Goal: Transaction & Acquisition: Purchase product/service

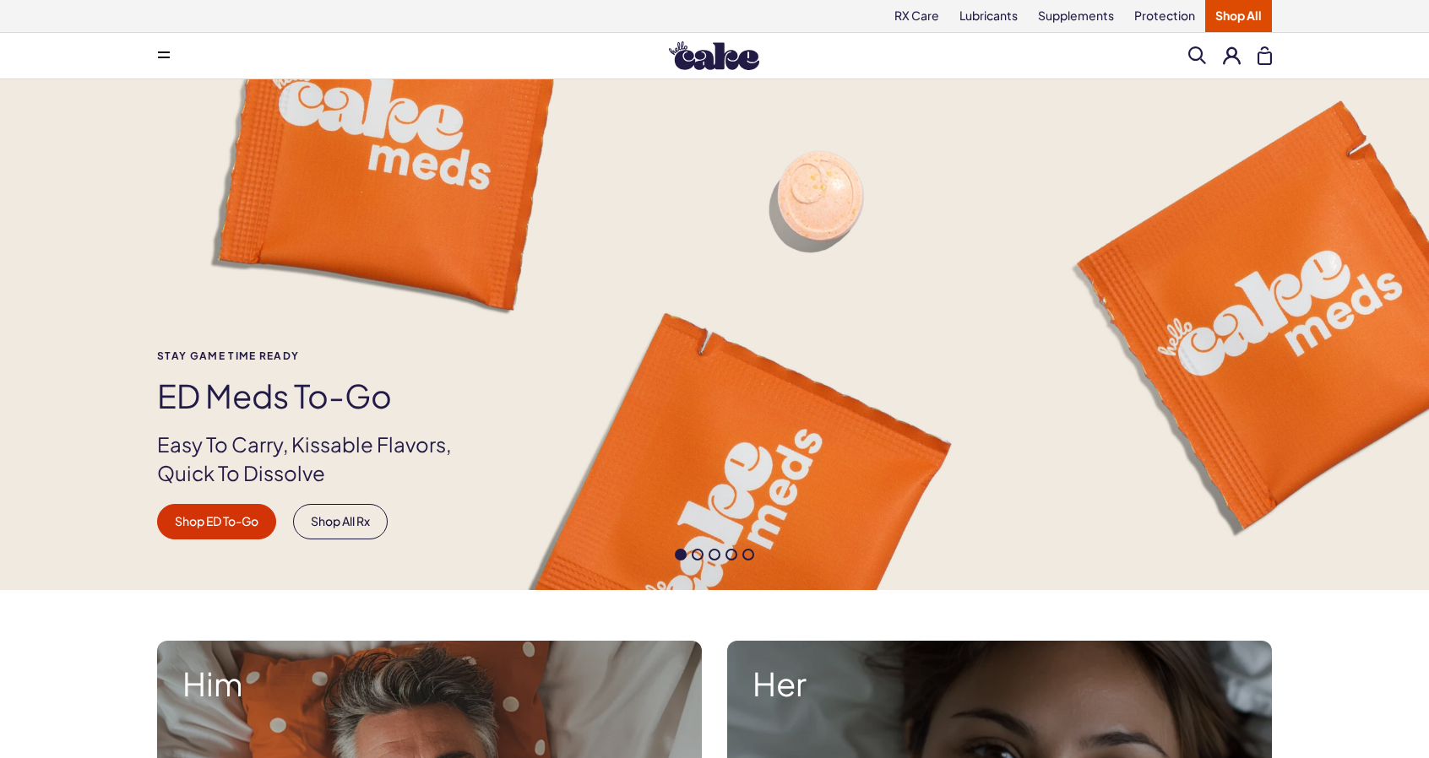
click at [1230, 57] on button at bounding box center [1232, 55] width 18 height 18
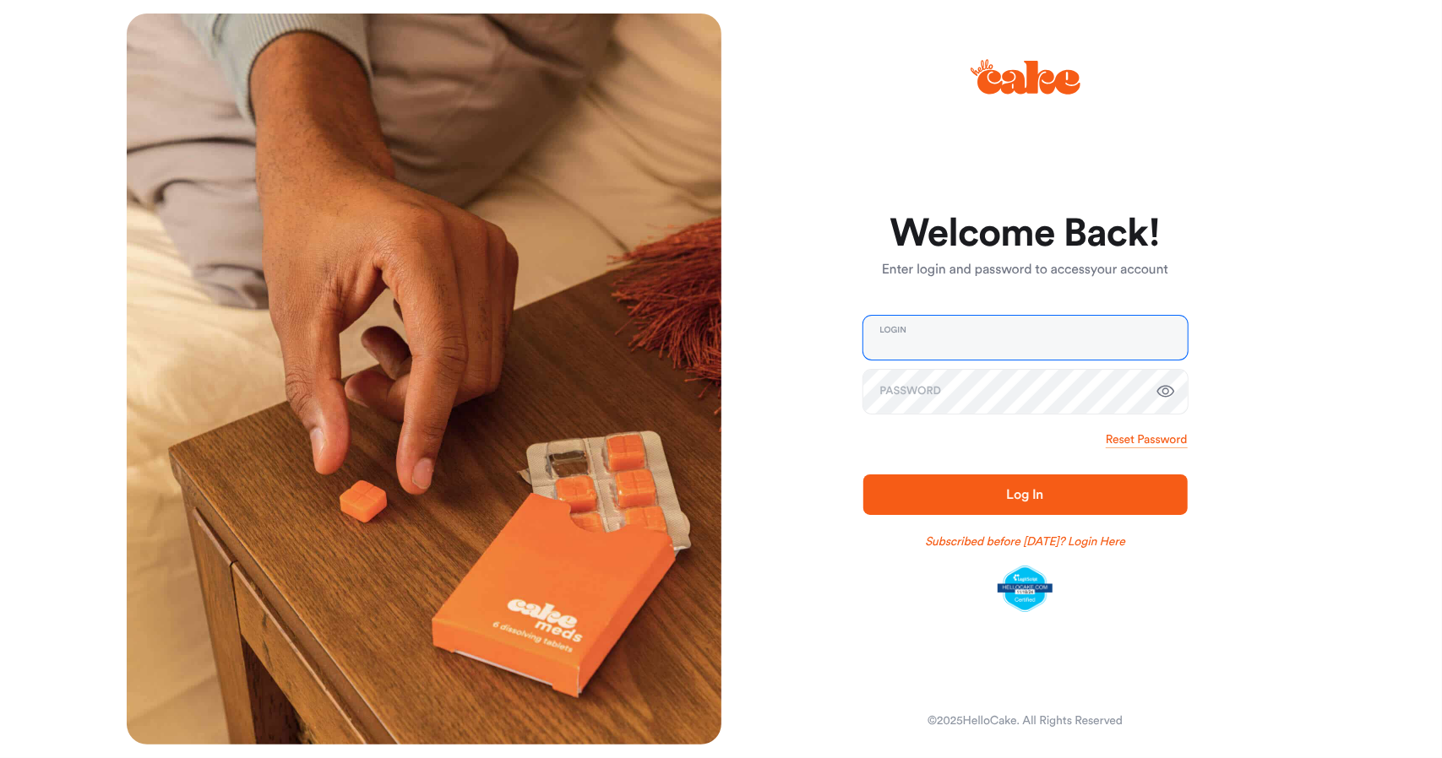
click at [957, 345] on input "email" at bounding box center [1025, 338] width 324 height 44
paste input "**********"
type input "**********"
click at [1013, 491] on span "Log In" at bounding box center [1024, 495] width 37 height 14
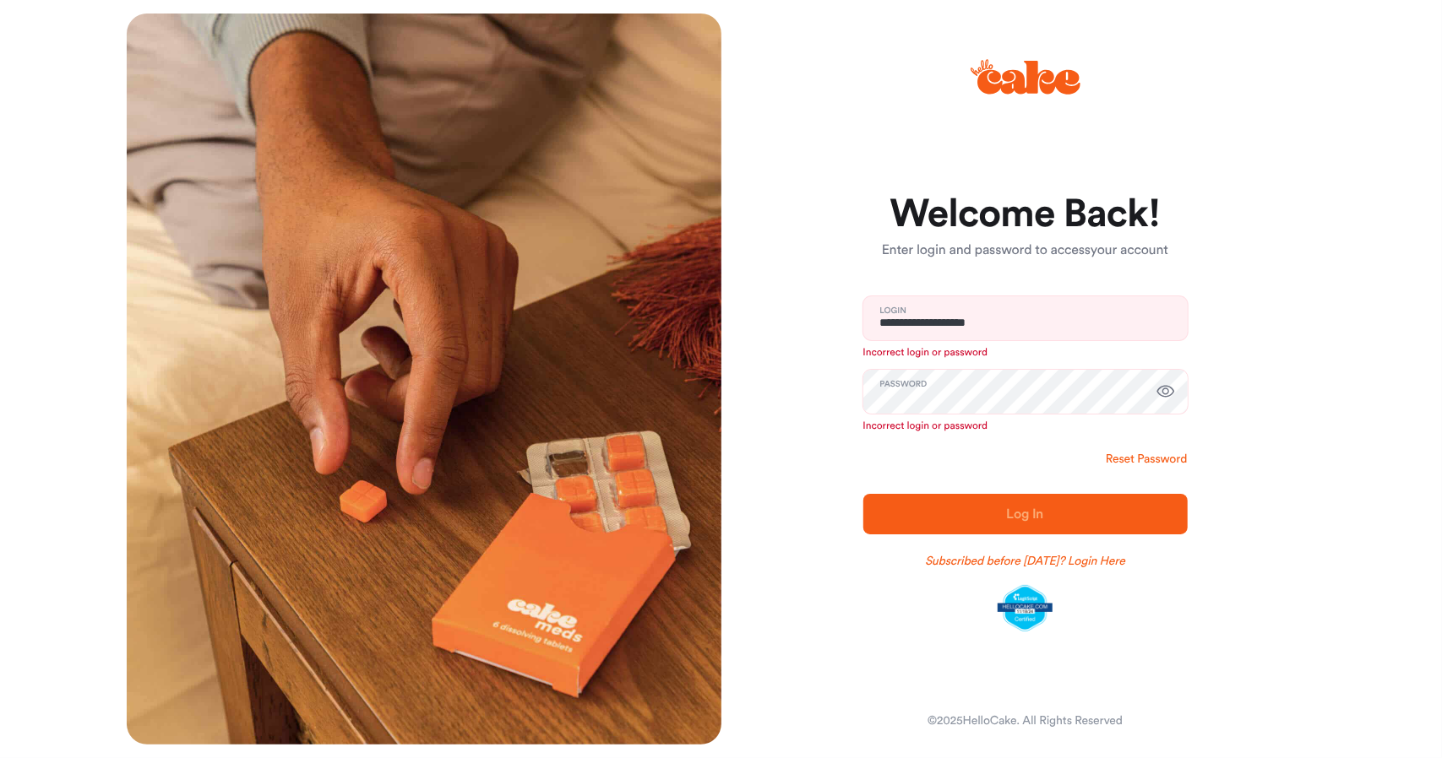
click at [1162, 456] on link "Reset Password" at bounding box center [1145, 459] width 81 height 17
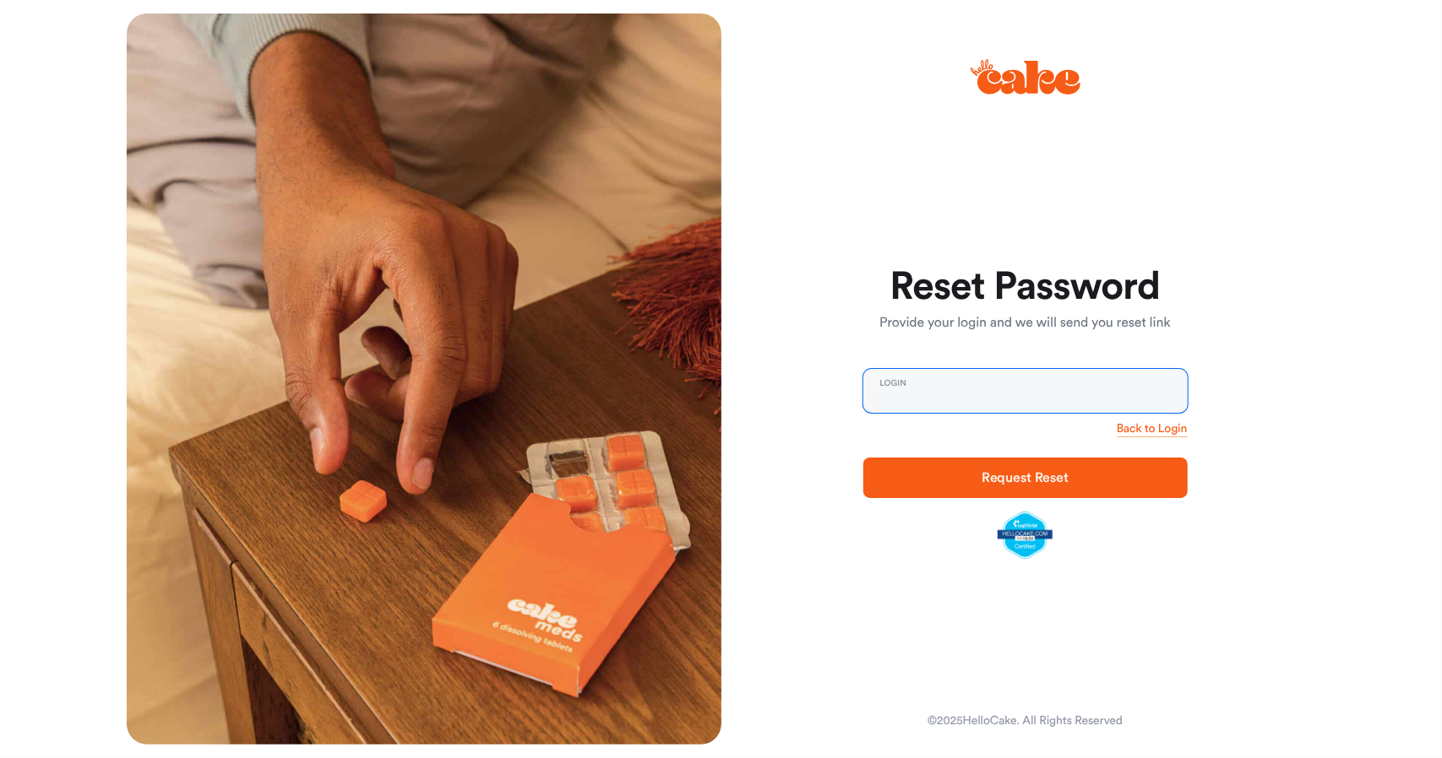
click at [1056, 396] on input "email" at bounding box center [1025, 391] width 324 height 44
paste input "**********"
click at [975, 475] on span "Request Reset" at bounding box center [1025, 478] width 270 height 20
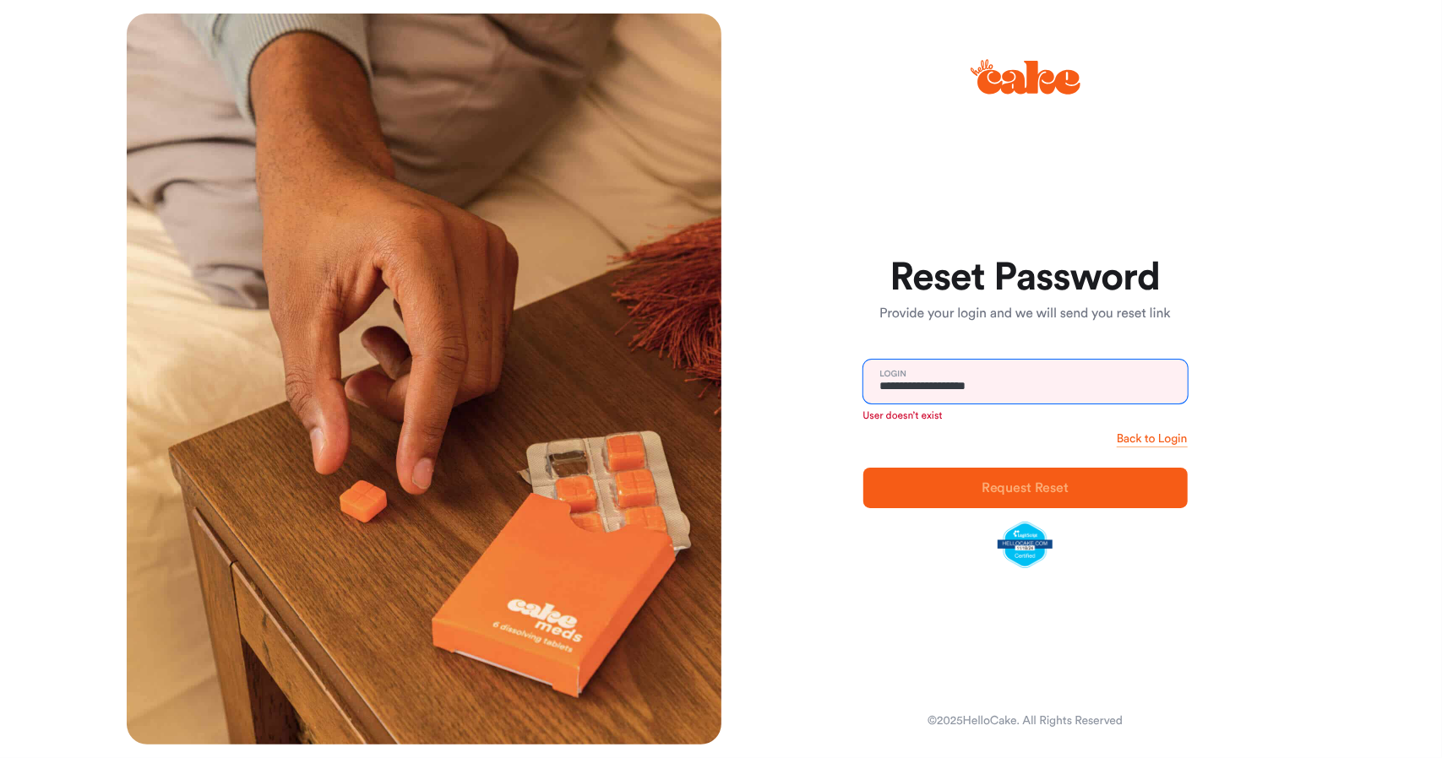
drag, startPoint x: 924, startPoint y: 389, endPoint x: 1041, endPoint y: 389, distance: 117.4
click at [1041, 389] on input "**********" at bounding box center [1025, 382] width 324 height 44
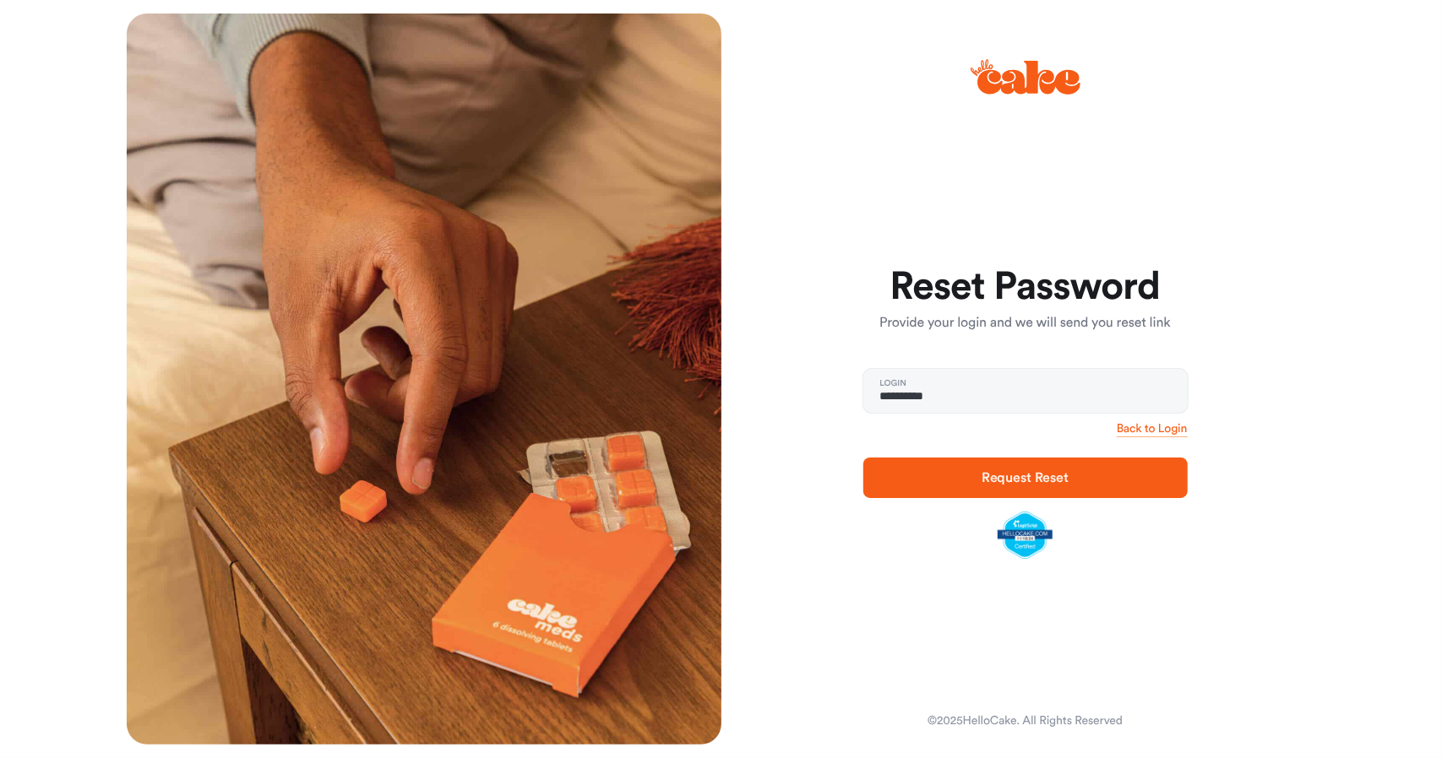
click at [1020, 479] on span "Request Reset" at bounding box center [1024, 478] width 87 height 14
click at [953, 393] on input "**********" at bounding box center [1025, 391] width 324 height 44
click at [1069, 406] on input "**********" at bounding box center [1025, 391] width 324 height 44
drag, startPoint x: 1008, startPoint y: 394, endPoint x: 893, endPoint y: 400, distance: 115.8
click at [893, 396] on input "**********" at bounding box center [1025, 391] width 324 height 44
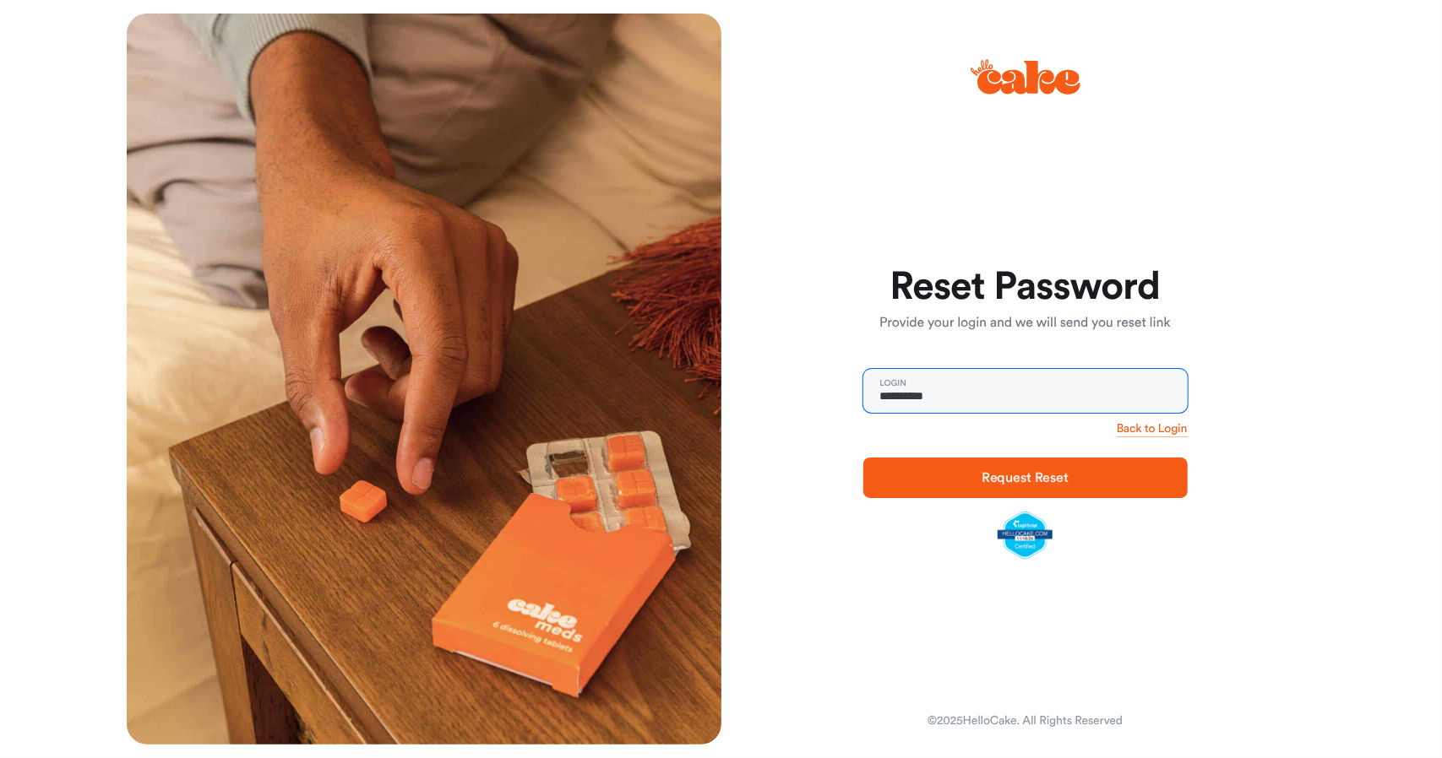
click at [955, 394] on input "**********" at bounding box center [1025, 391] width 324 height 44
drag, startPoint x: 650, startPoint y: 459, endPoint x: 703, endPoint y: 442, distance: 55.3
click at [699, 445] on div at bounding box center [424, 379] width 595 height 731
drag, startPoint x: 900, startPoint y: 386, endPoint x: 774, endPoint y: 367, distance: 128.0
click at [779, 371] on div "**********" at bounding box center [1018, 379] width 595 height 731
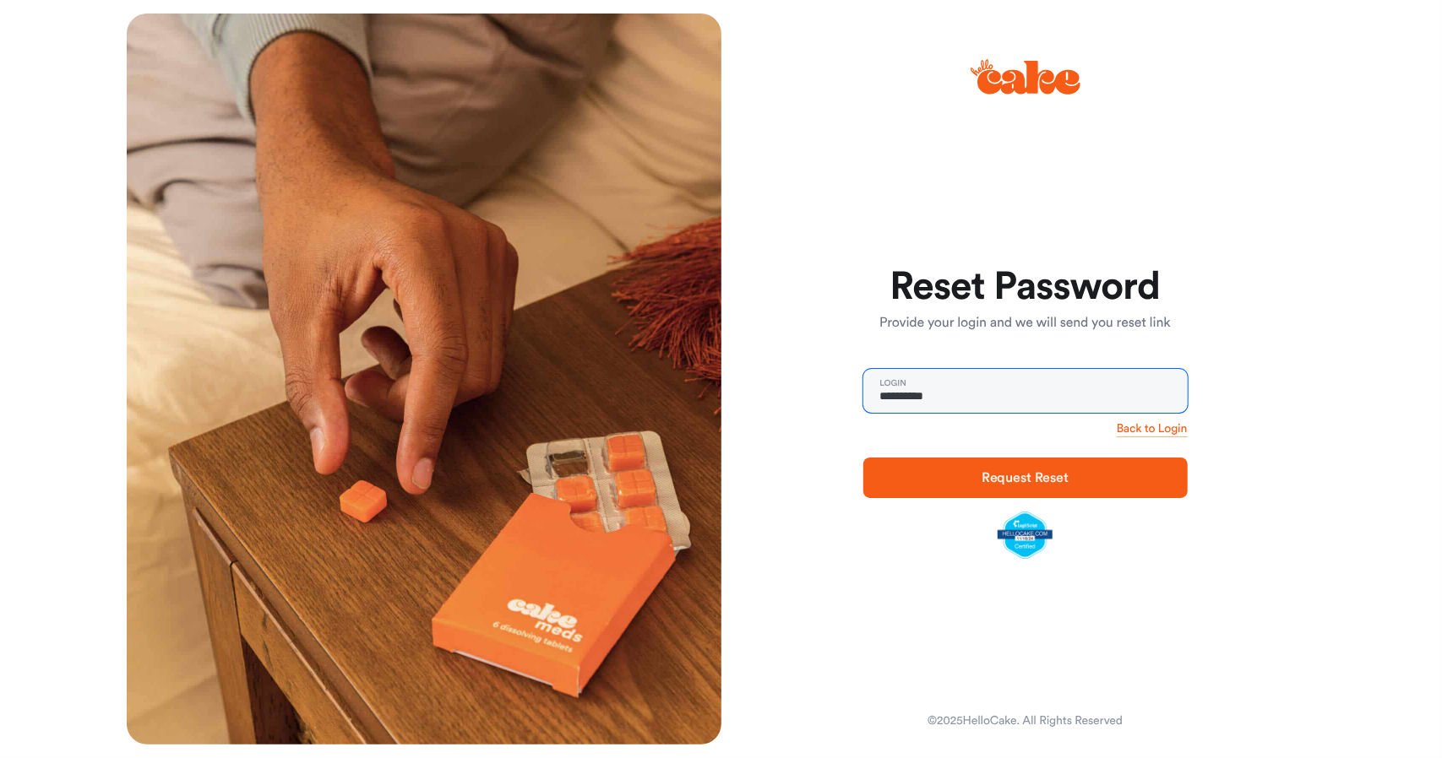
paste input "**********"
click at [1056, 474] on span "Request Reset" at bounding box center [1024, 478] width 87 height 14
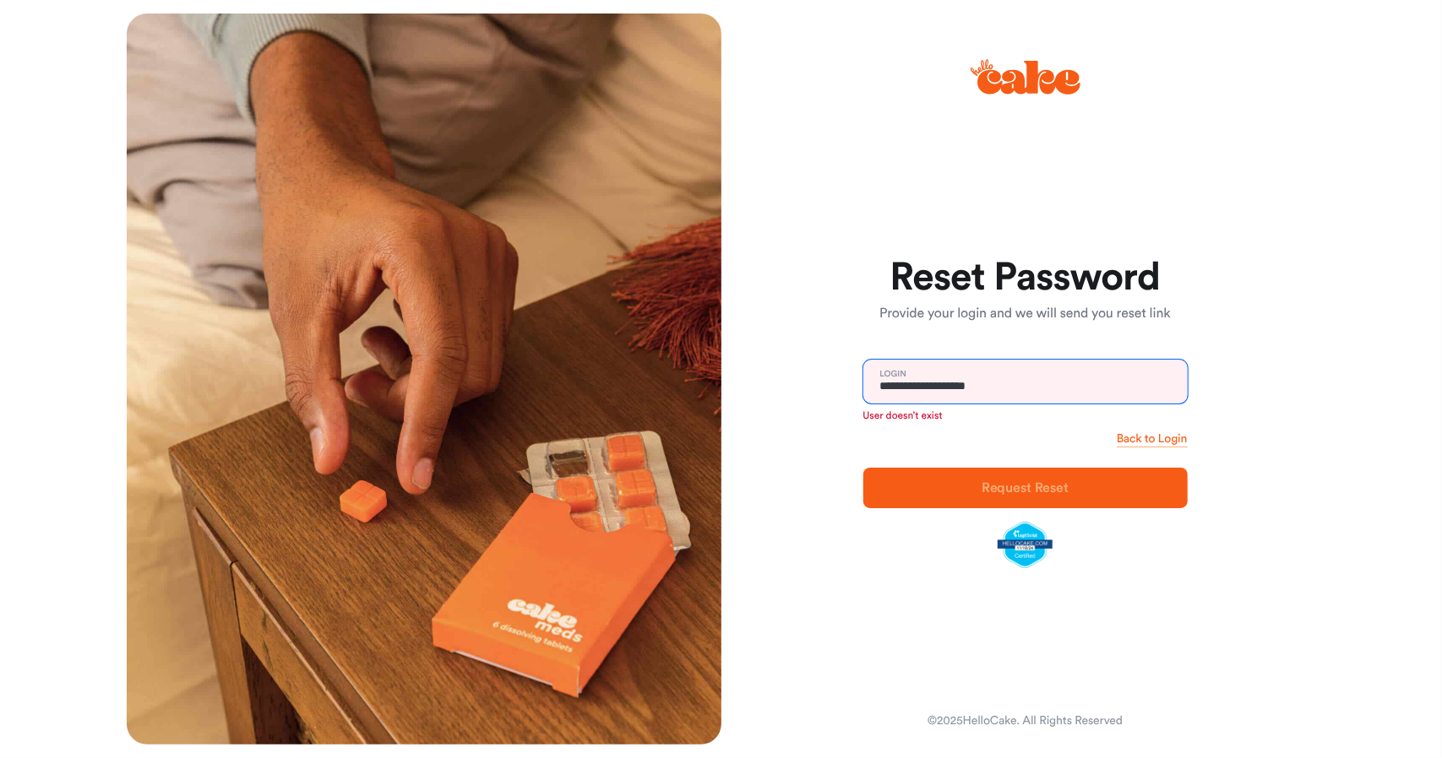
drag, startPoint x: 932, startPoint y: 386, endPoint x: 1086, endPoint y: 406, distance: 155.0
click at [1086, 406] on div "**********" at bounding box center [1025, 391] width 324 height 63
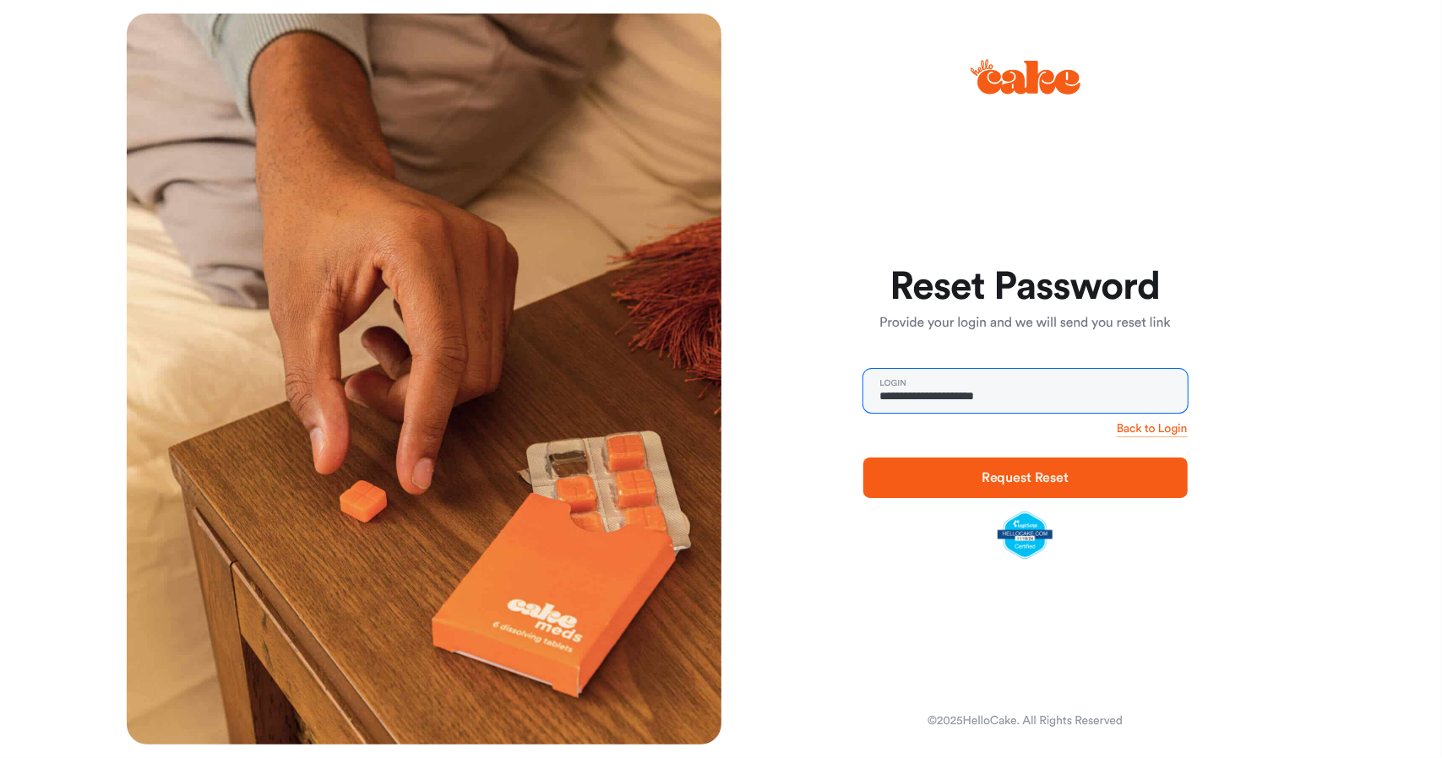
type input "**********"
click at [1051, 478] on span "Request Reset" at bounding box center [1024, 478] width 87 height 14
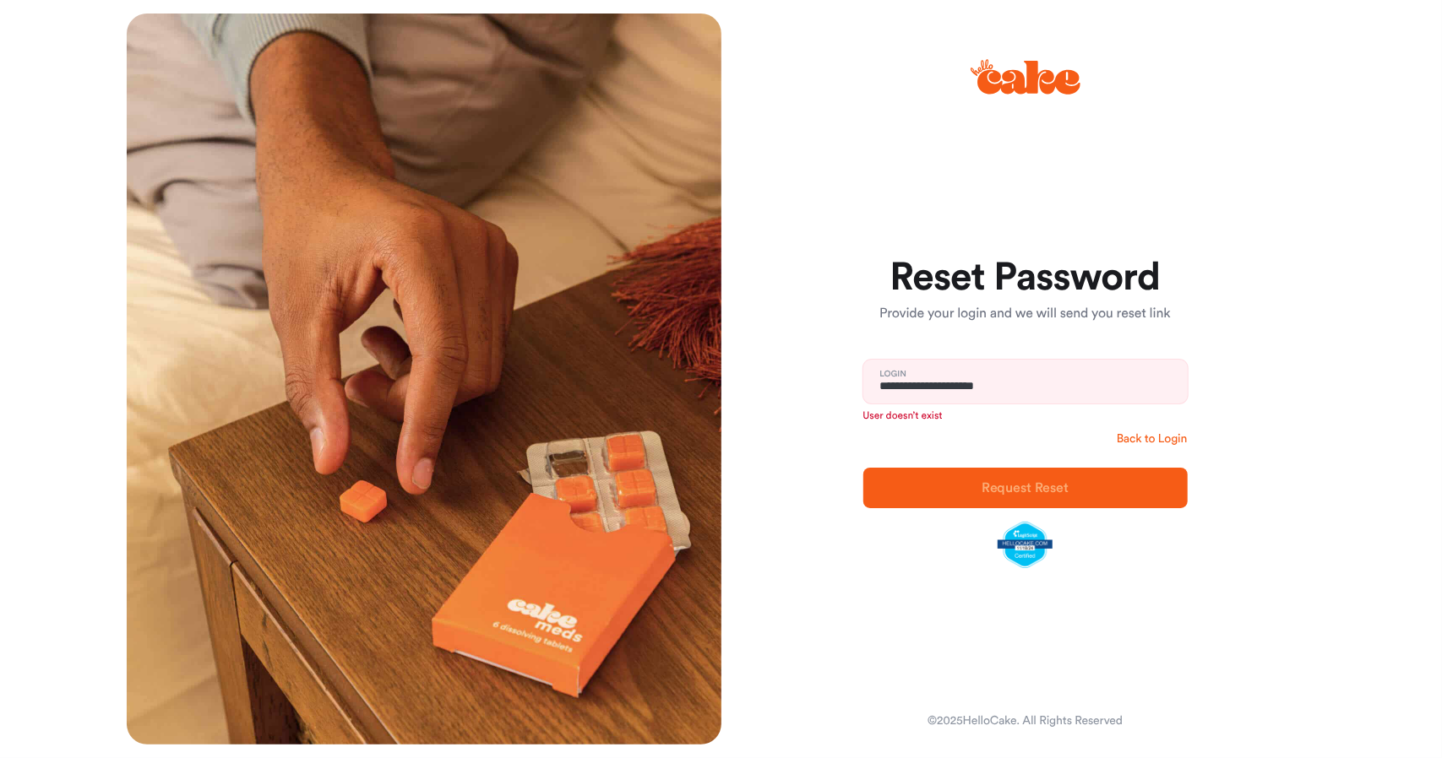
click at [1167, 443] on link "Back to Login" at bounding box center [1151, 439] width 71 height 17
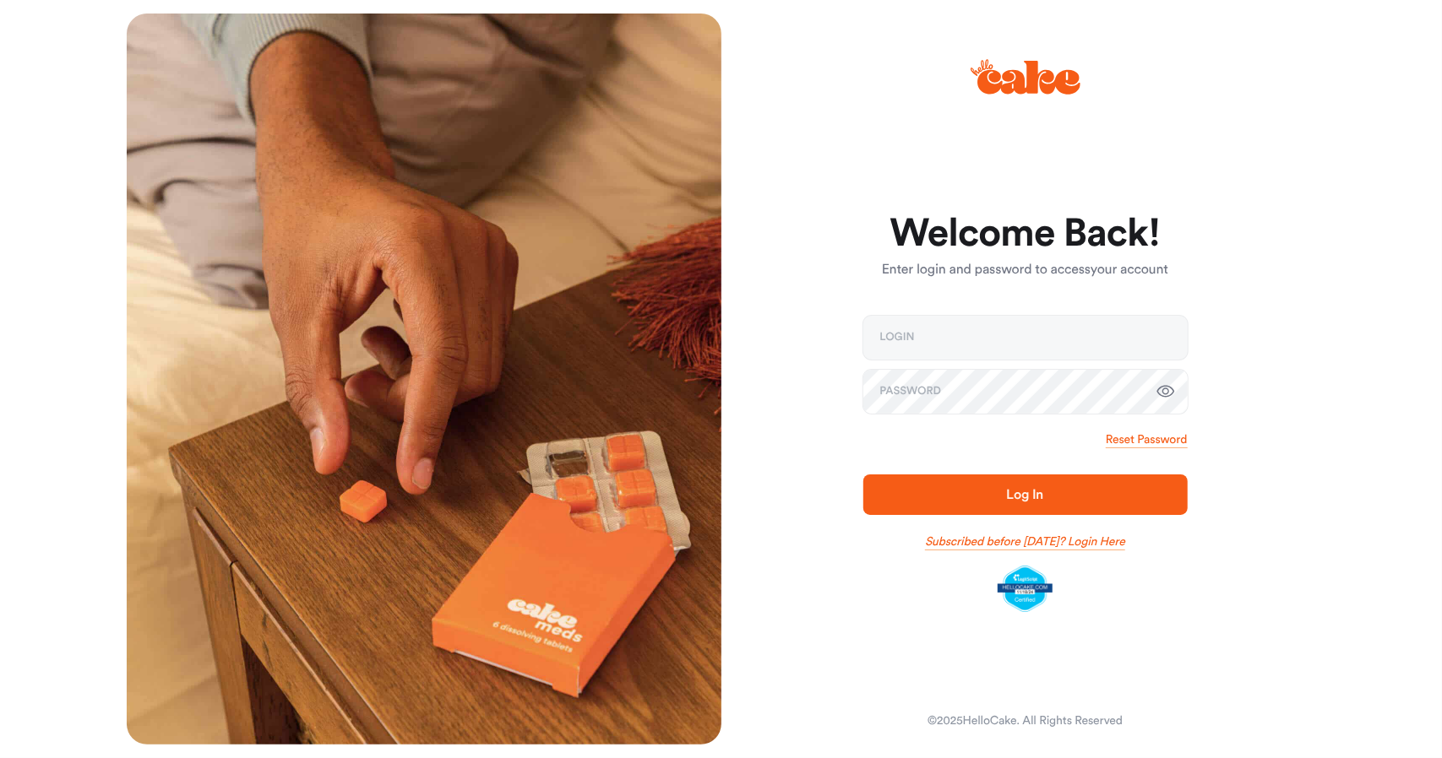
click at [1065, 548] on link "Subscribed before Nov 1 2024? Login Here" at bounding box center [1025, 542] width 200 height 17
click at [1026, 75] on icon at bounding box center [1028, 78] width 103 height 34
click at [1025, 73] on icon at bounding box center [1025, 76] width 110 height 59
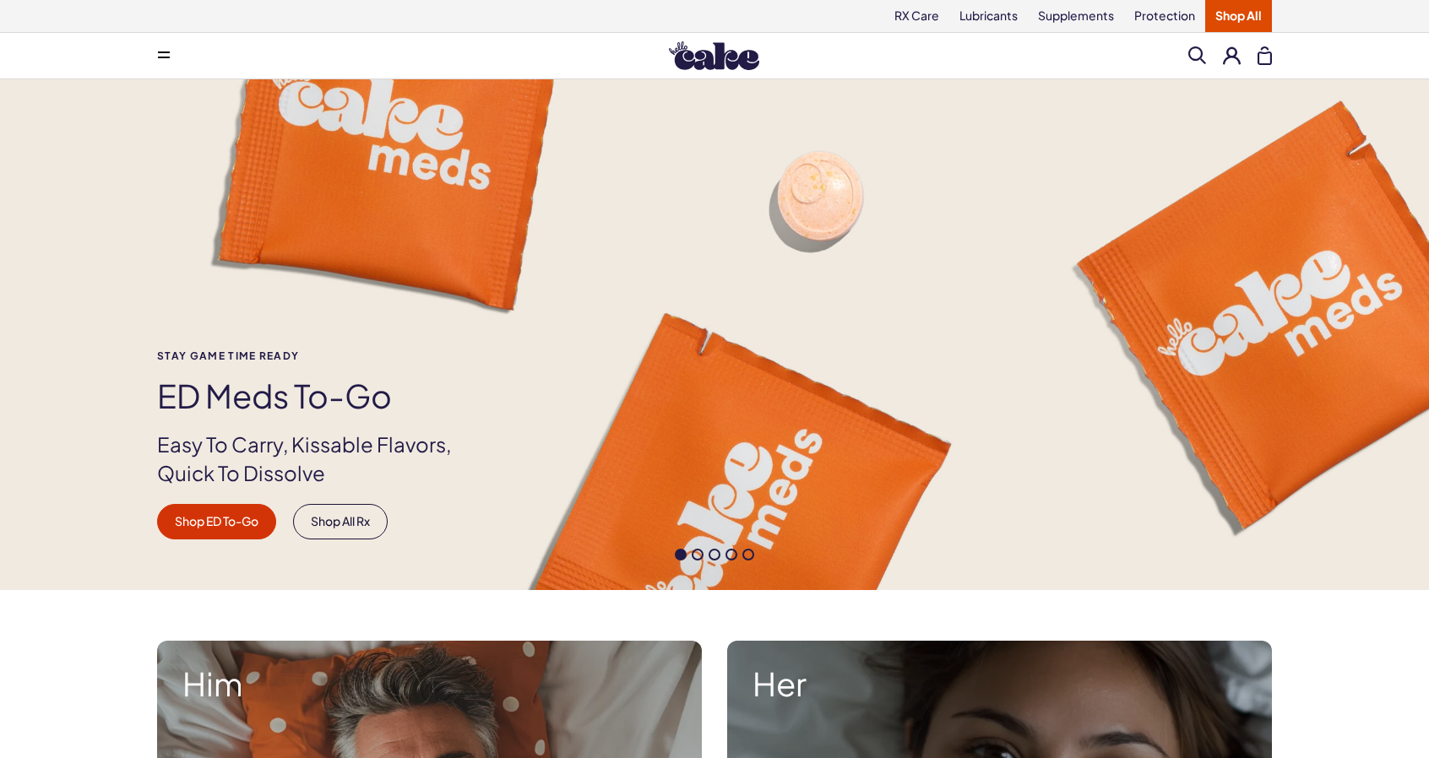
click at [168, 61] on button at bounding box center [164, 56] width 34 height 34
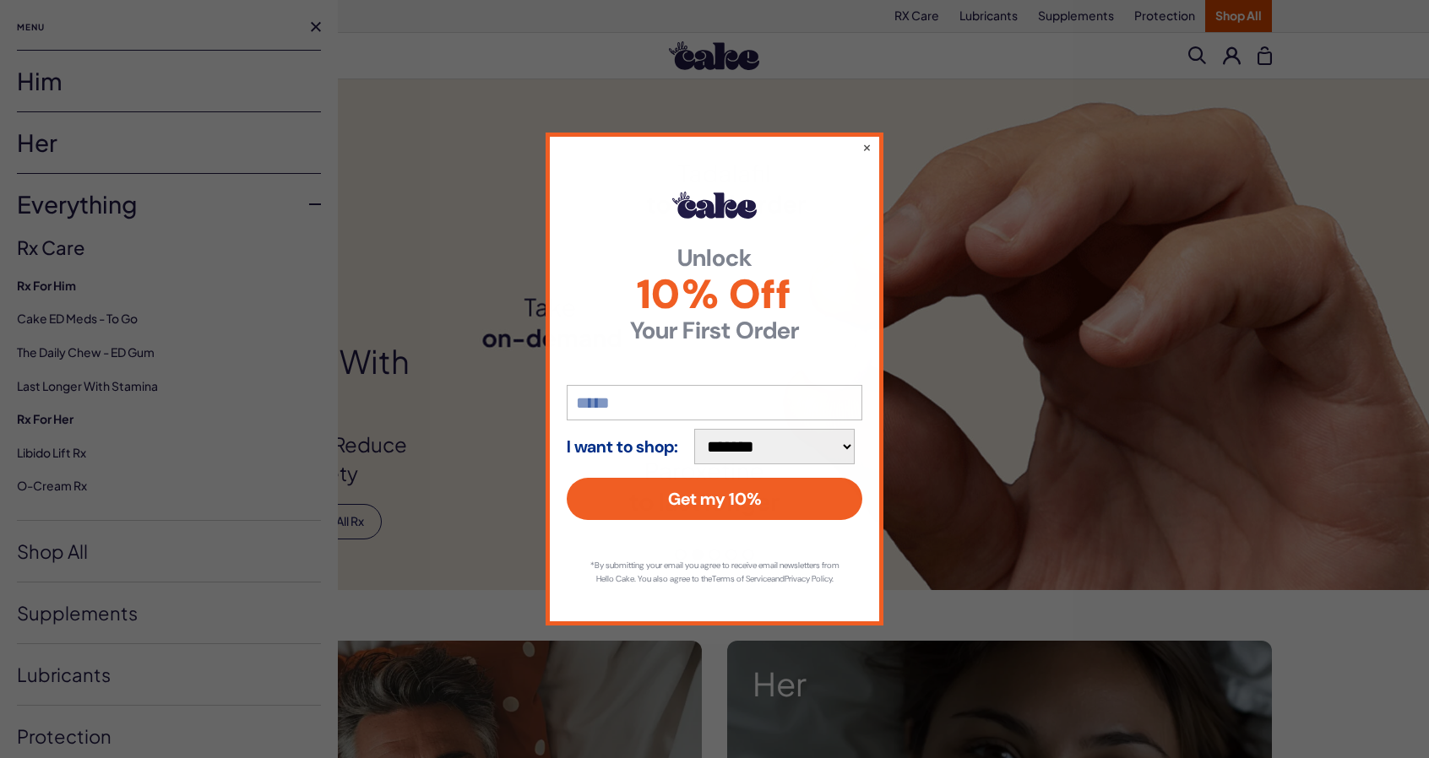
click at [1238, 52] on div "**********" at bounding box center [714, 379] width 1429 height 758
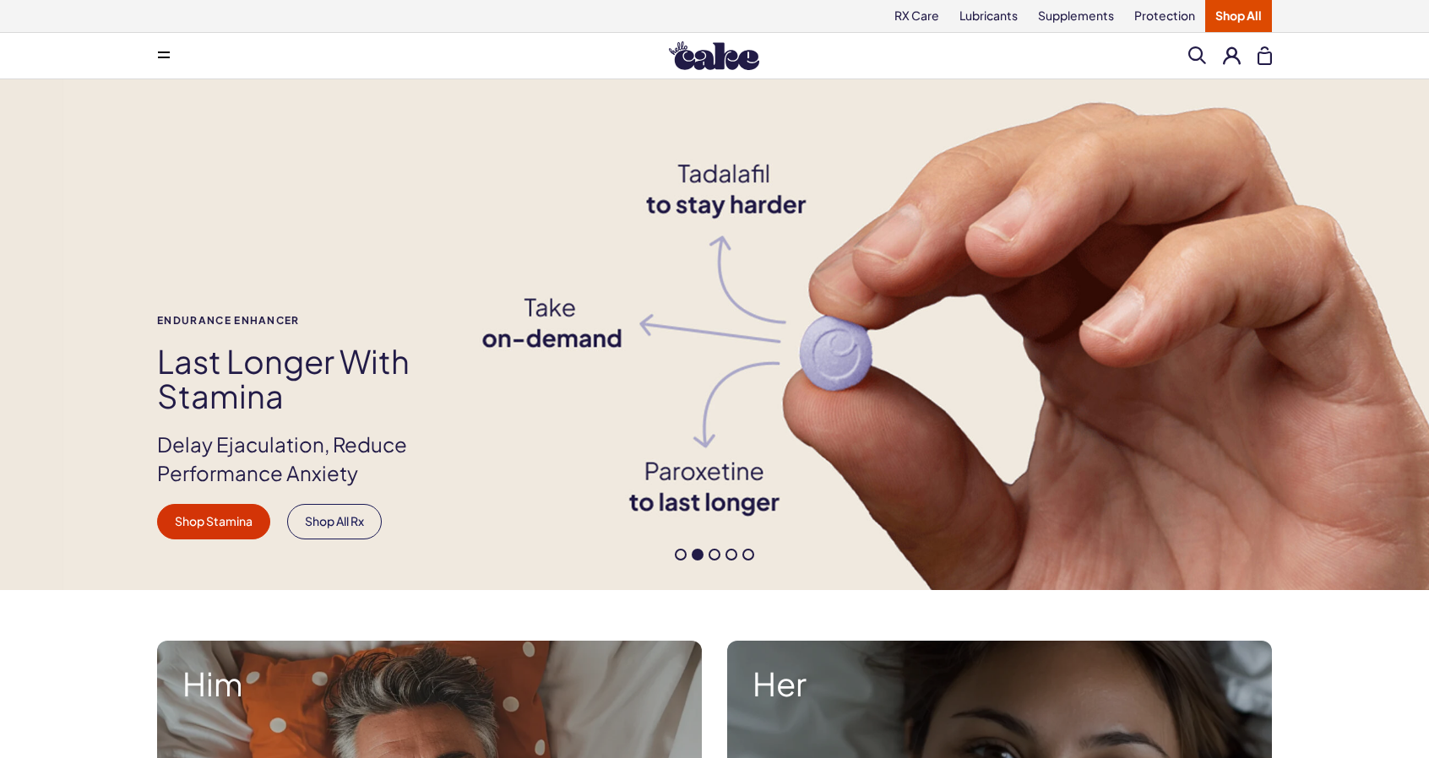
click at [1234, 58] on button at bounding box center [1232, 55] width 18 height 18
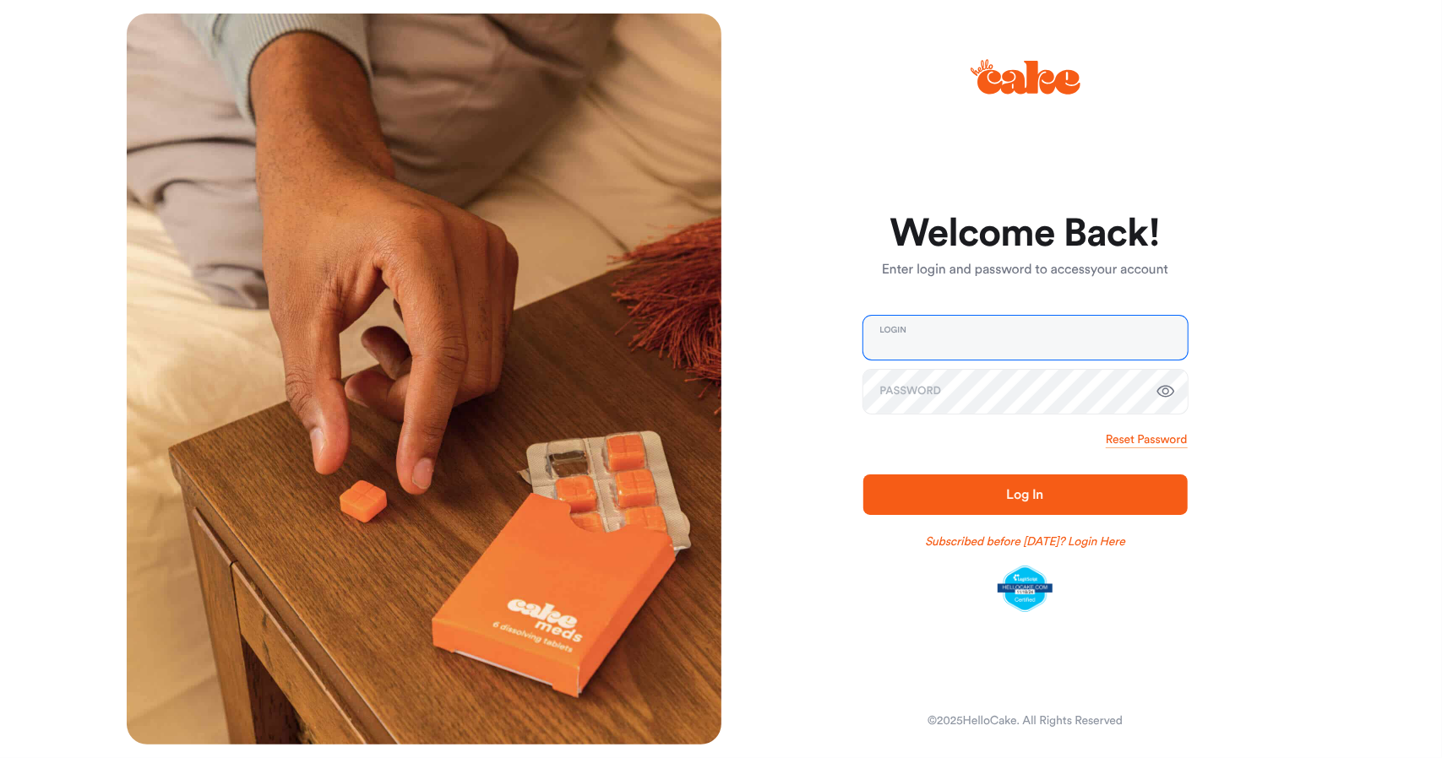
click at [1013, 339] on input "email" at bounding box center [1025, 338] width 324 height 44
click at [951, 344] on input "email" at bounding box center [1025, 338] width 324 height 44
click at [991, 544] on link "Subscribed before Nov 1 2024? Login Here" at bounding box center [1025, 542] width 200 height 17
click at [1047, 329] on input "email" at bounding box center [1025, 338] width 324 height 44
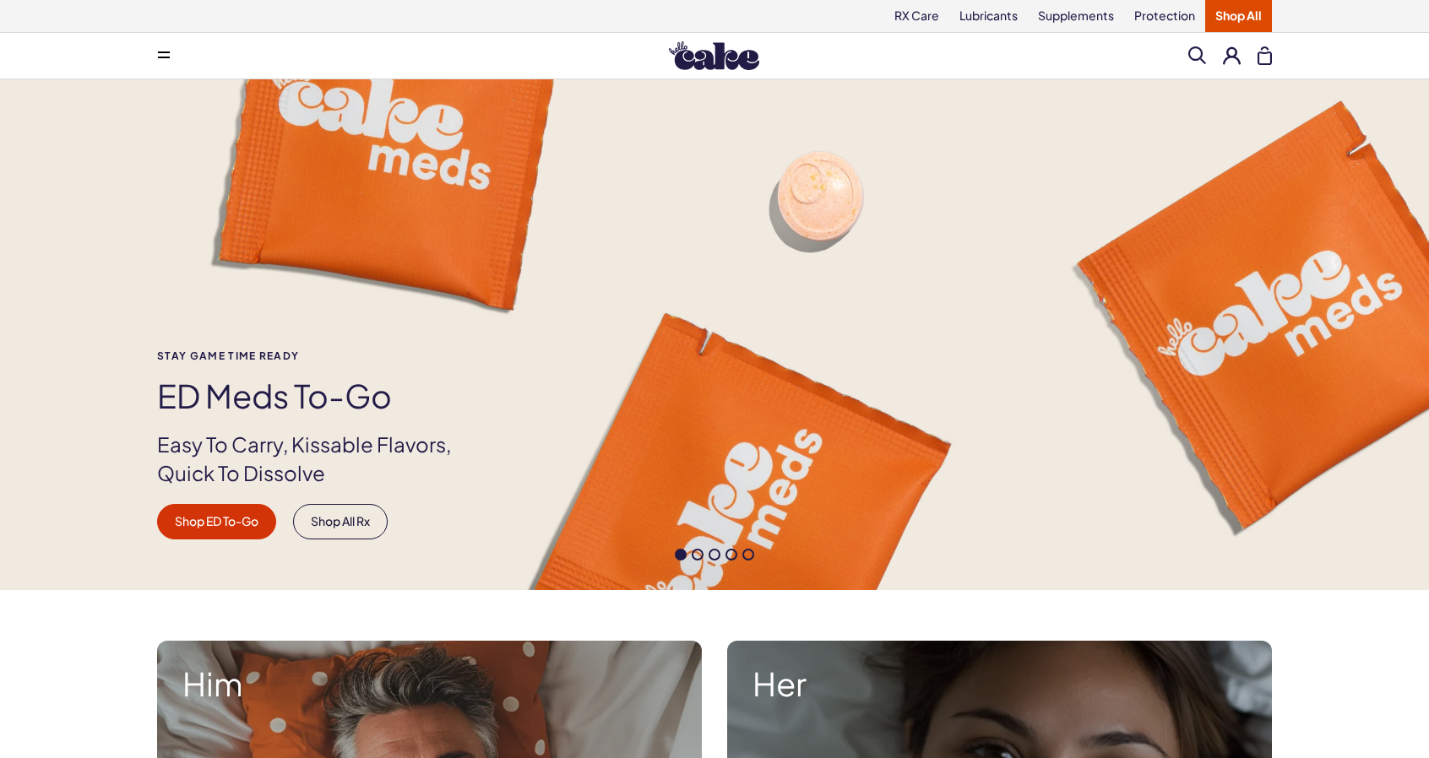
click at [329, 409] on h1 "ED Meds to-go" at bounding box center [318, 395] width 323 height 35
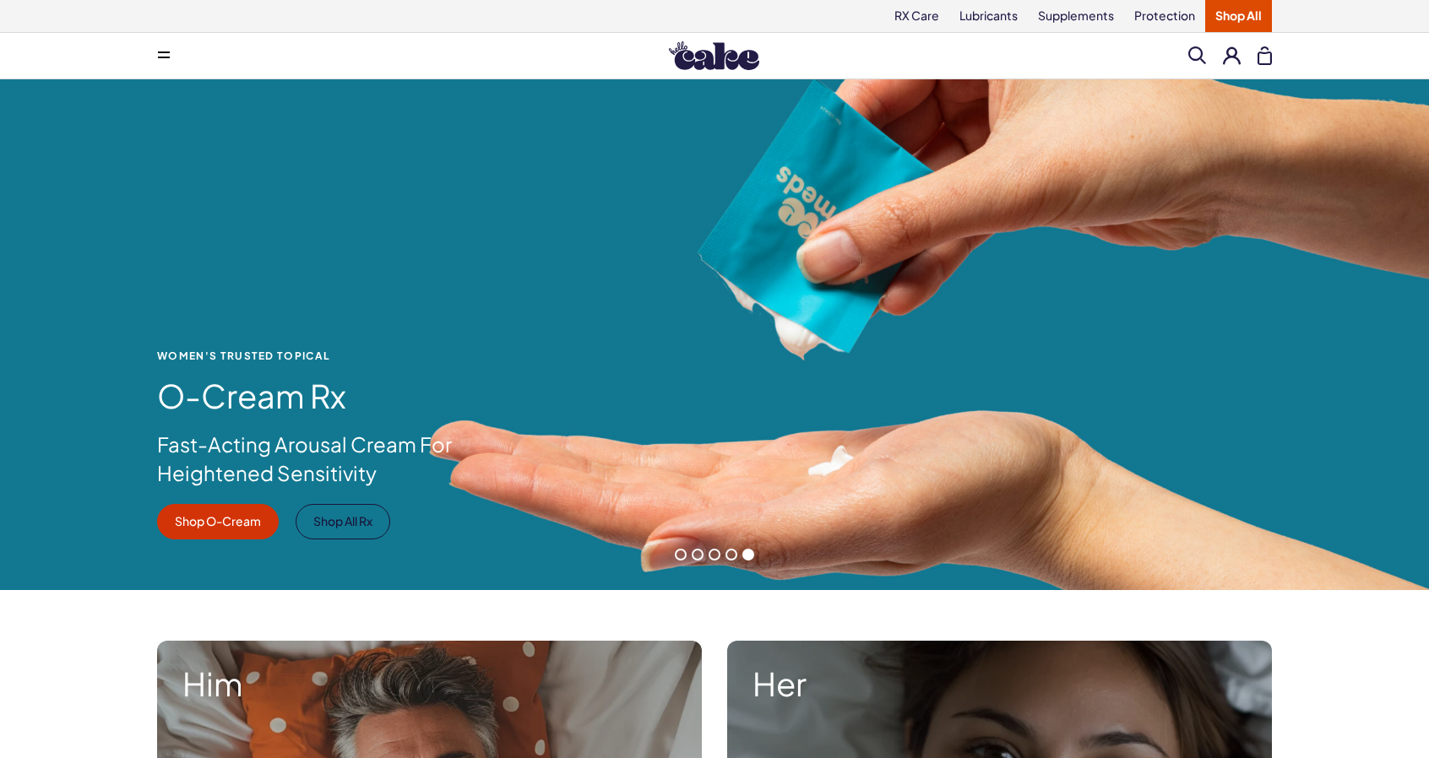
click at [1233, 53] on button at bounding box center [1232, 55] width 18 height 18
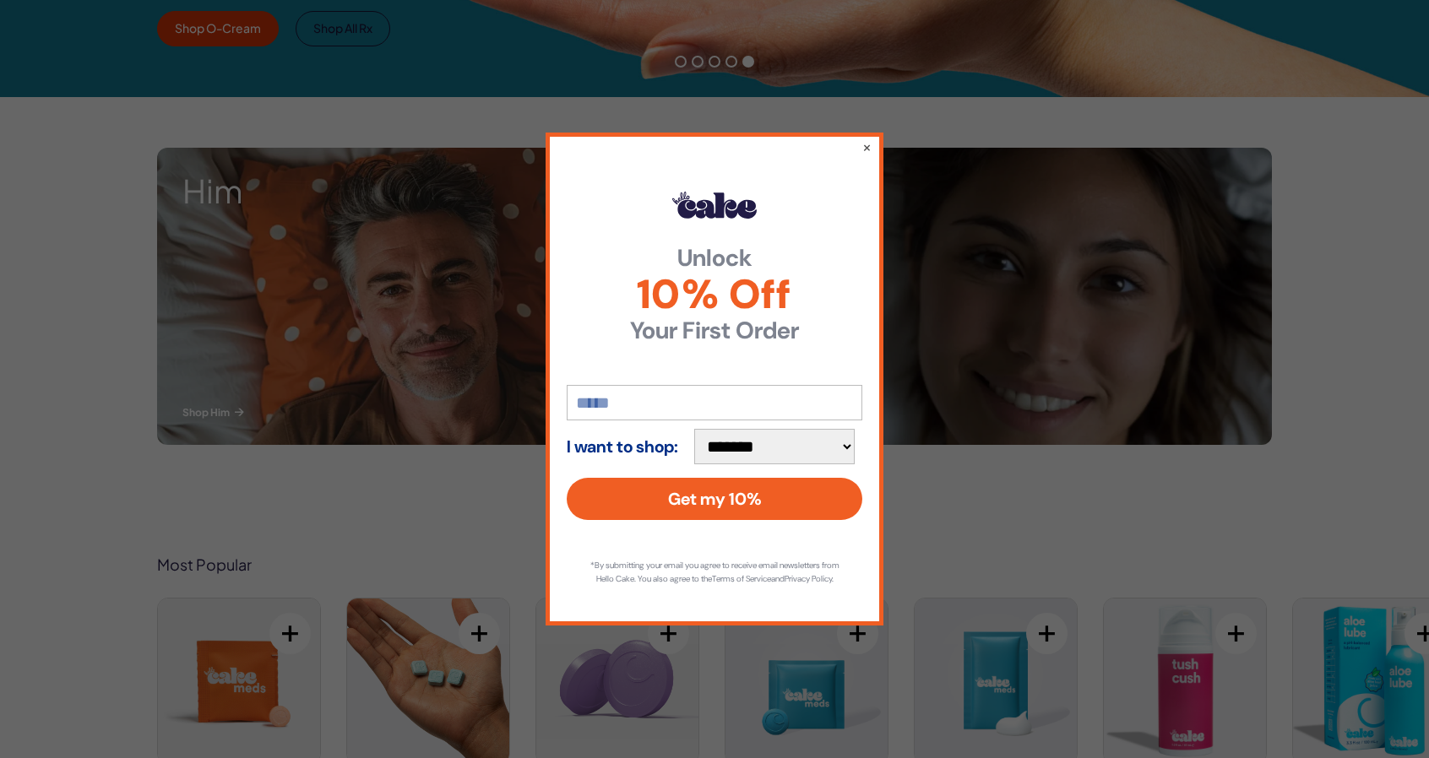
scroll to position [507, 0]
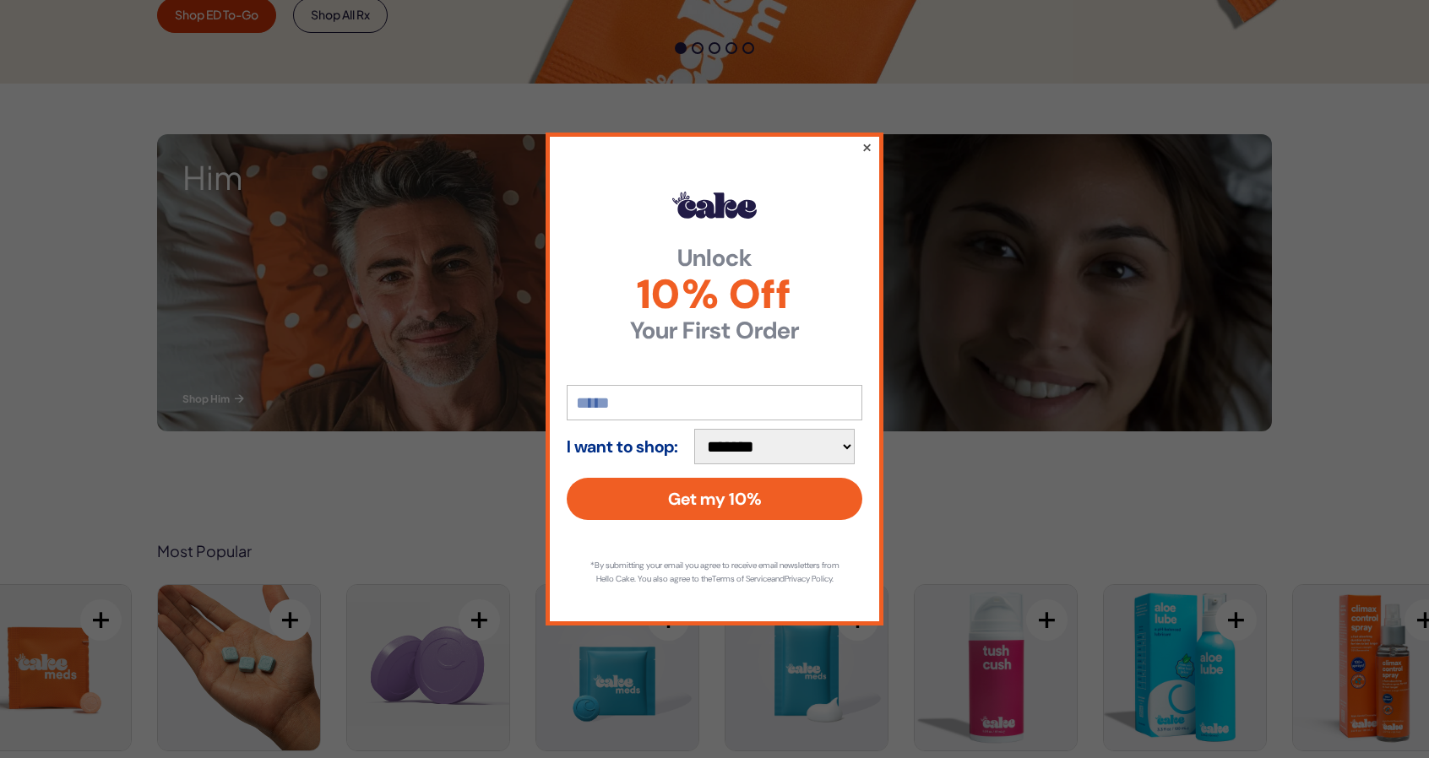
click at [865, 137] on button "×" at bounding box center [866, 147] width 11 height 20
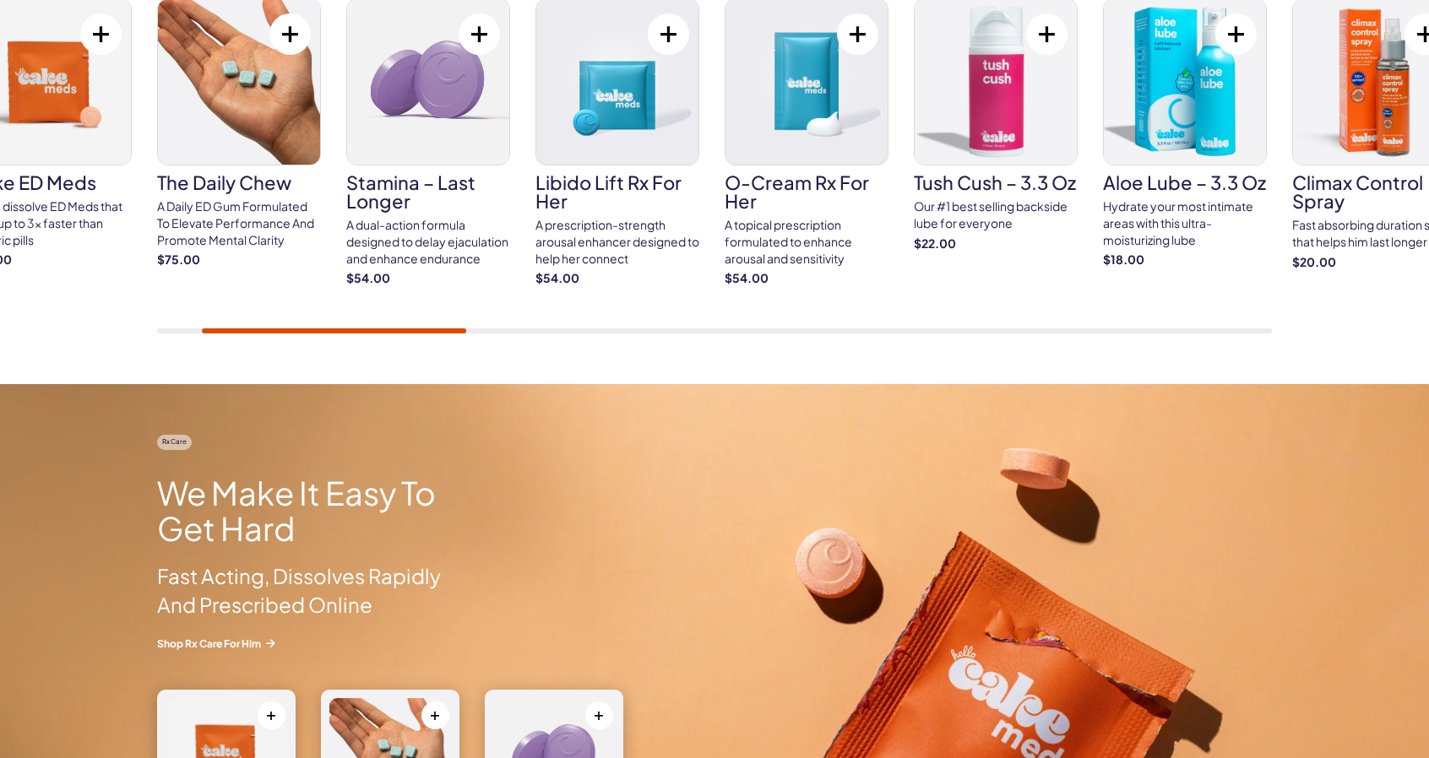
scroll to position [1098, 0]
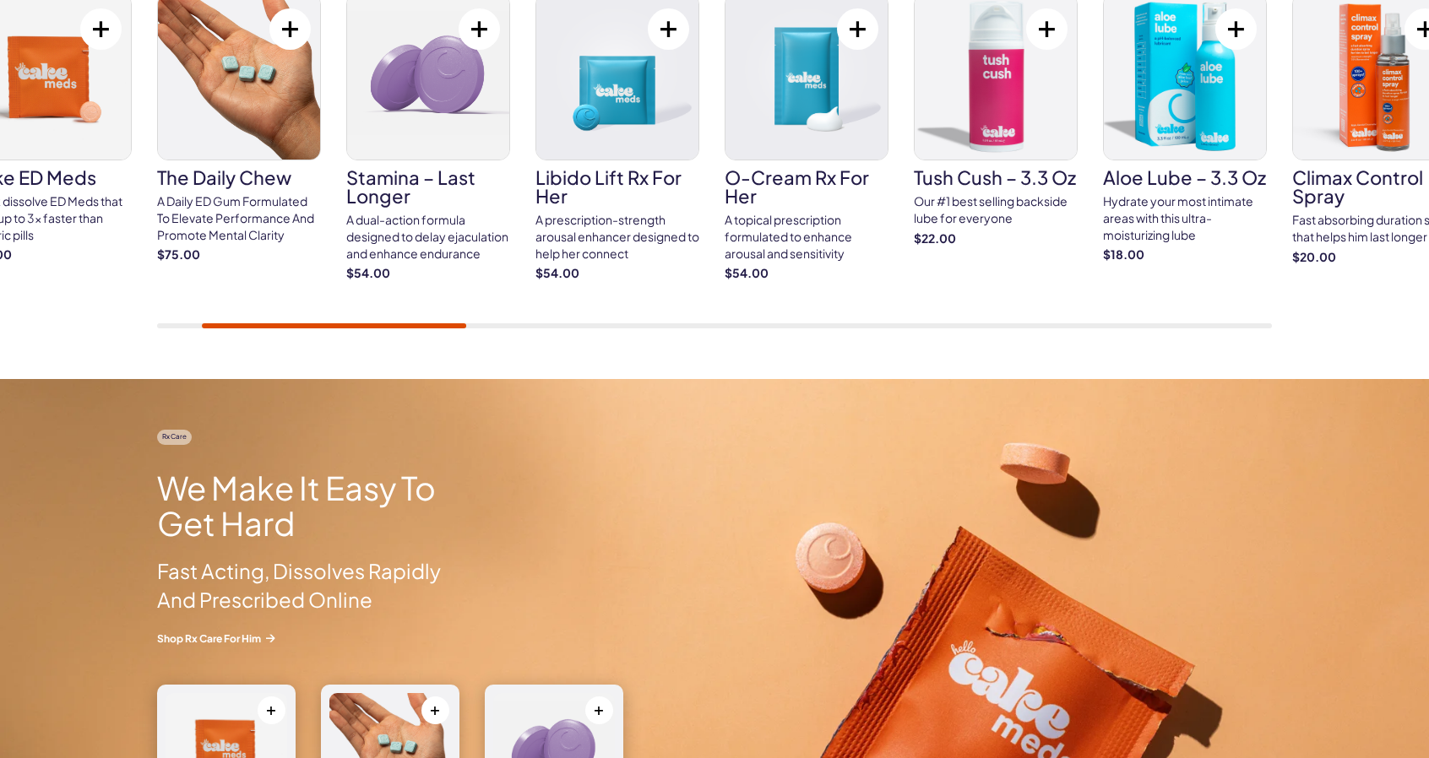
click at [90, 63] on img at bounding box center [50, 77] width 162 height 166
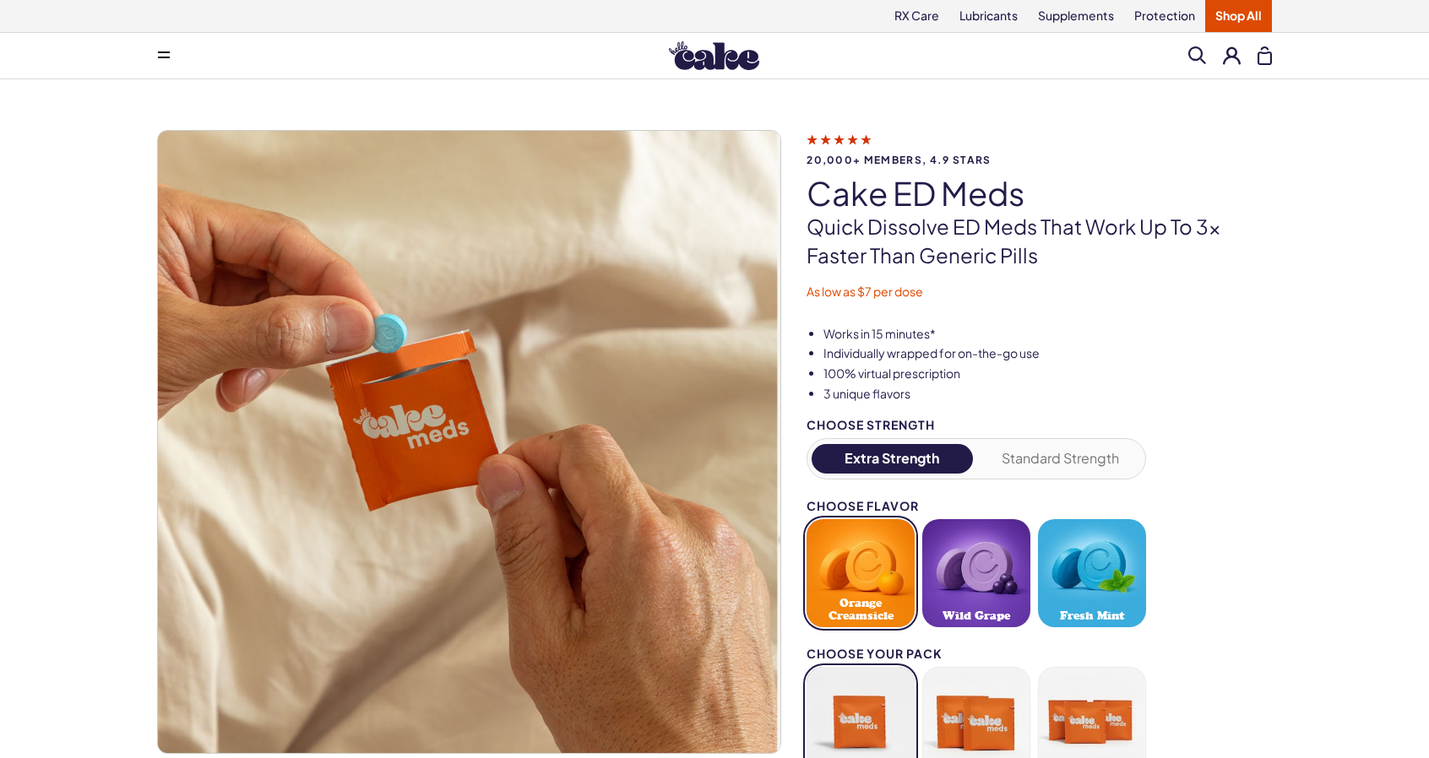
click at [164, 60] on button at bounding box center [164, 56] width 34 height 34
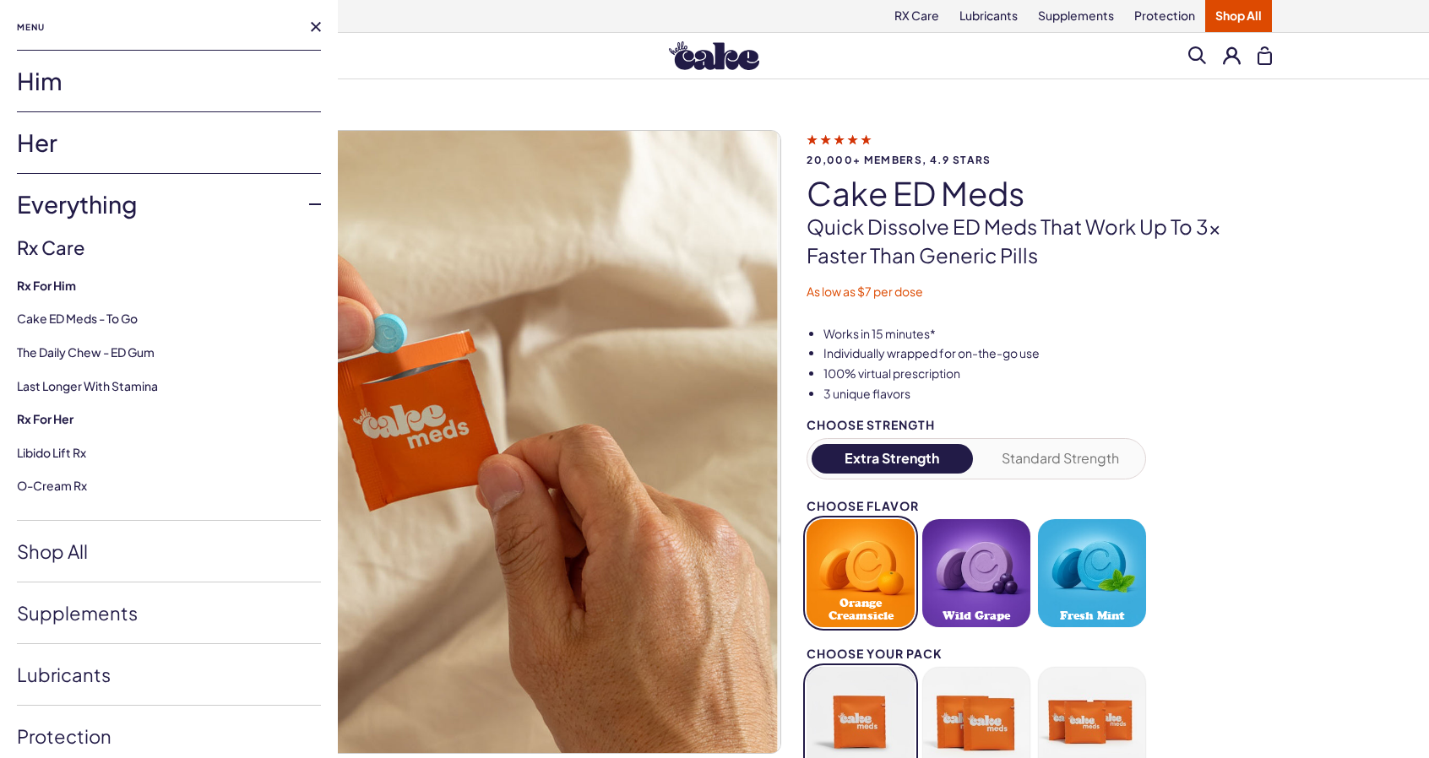
click at [118, 92] on link "Him" at bounding box center [169, 81] width 304 height 61
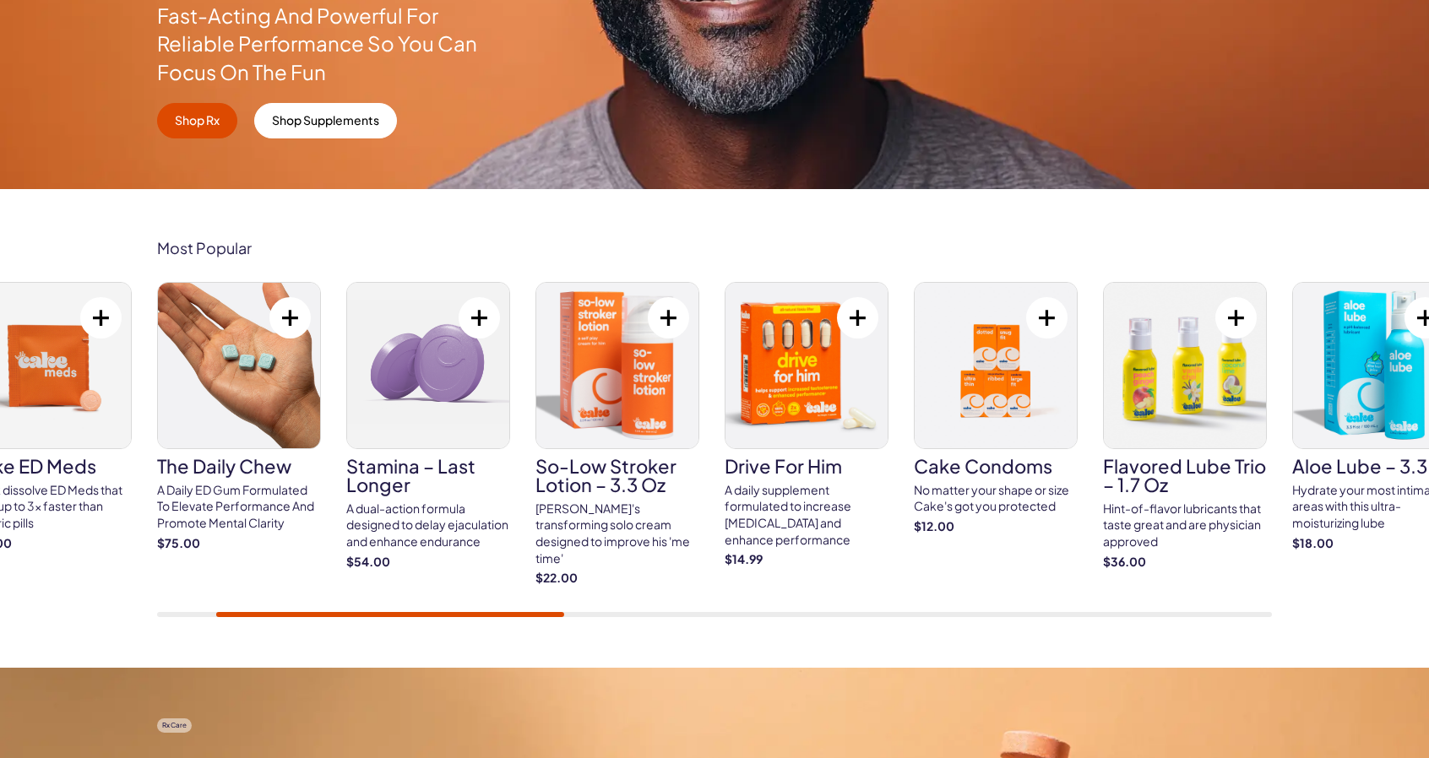
click at [466, 596] on div "Cake ED Meds Quick dissolve ED Meds that work up to 3x faster than generic pill…" at bounding box center [714, 449] width 1115 height 335
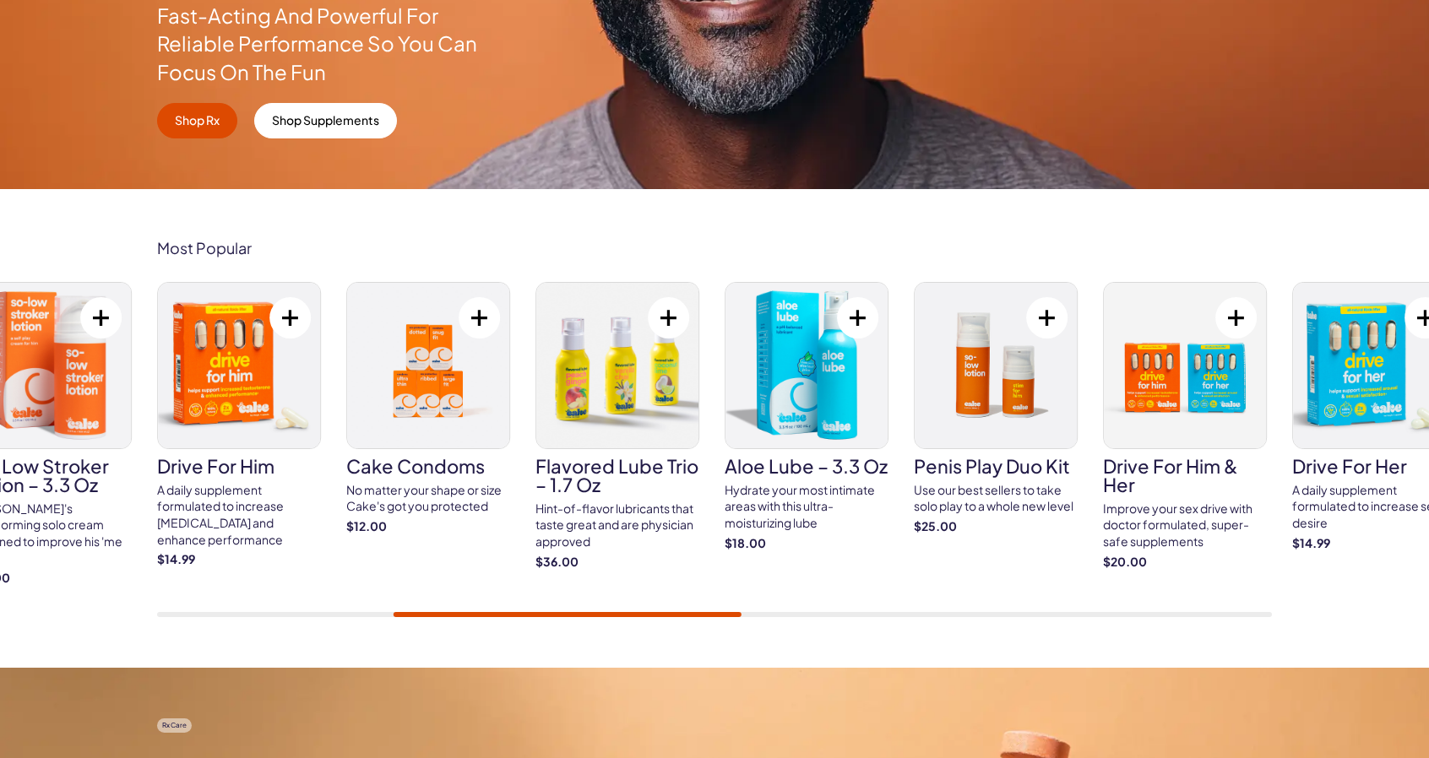
click at [562, 610] on div "Cake ED Meds Quick dissolve ED Meds that work up to 3x faster than generic pill…" at bounding box center [714, 449] width 1115 height 335
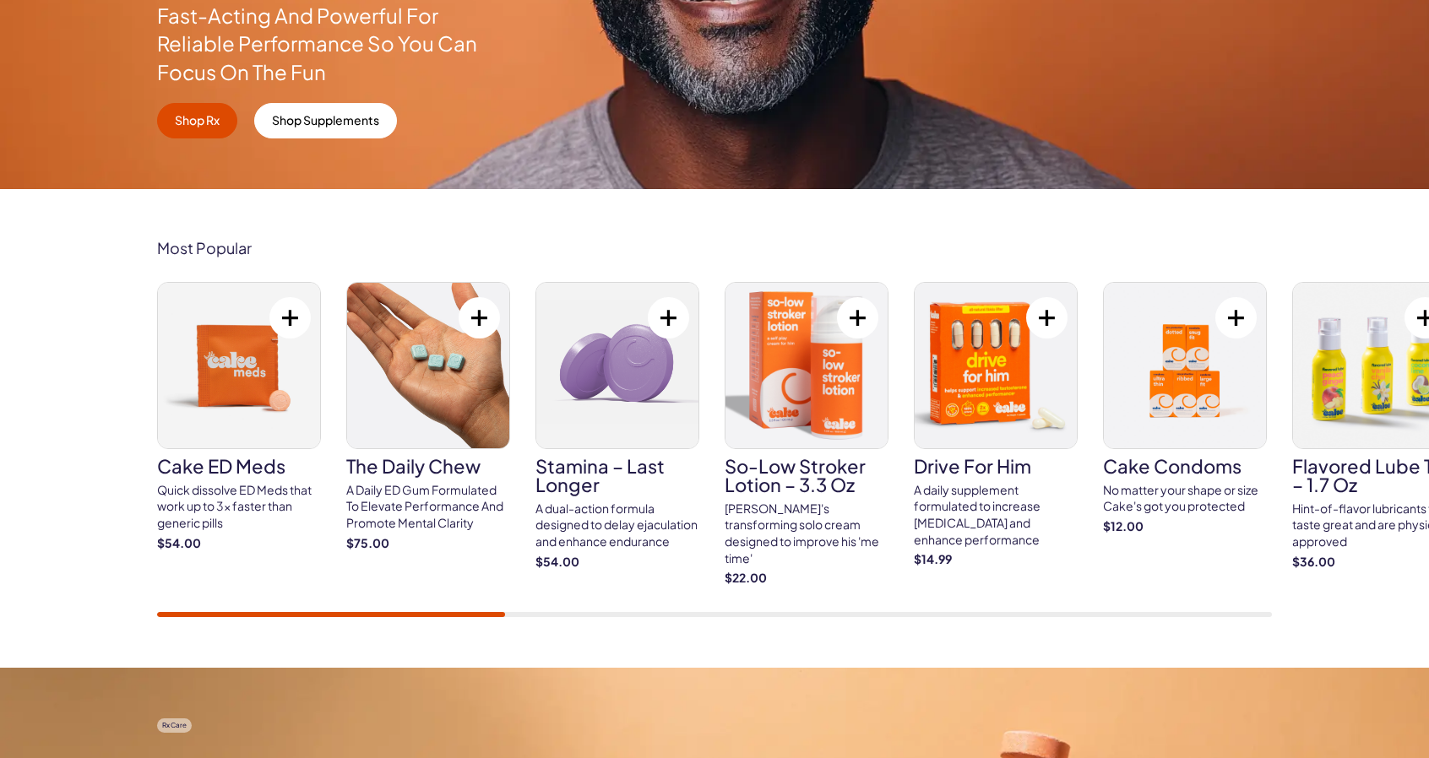
click at [435, 607] on div "Cake ED Meds Quick dissolve ED Meds that work up to 3x faster than generic pill…" at bounding box center [714, 449] width 1115 height 335
click at [799, 388] on img at bounding box center [806, 366] width 162 height 166
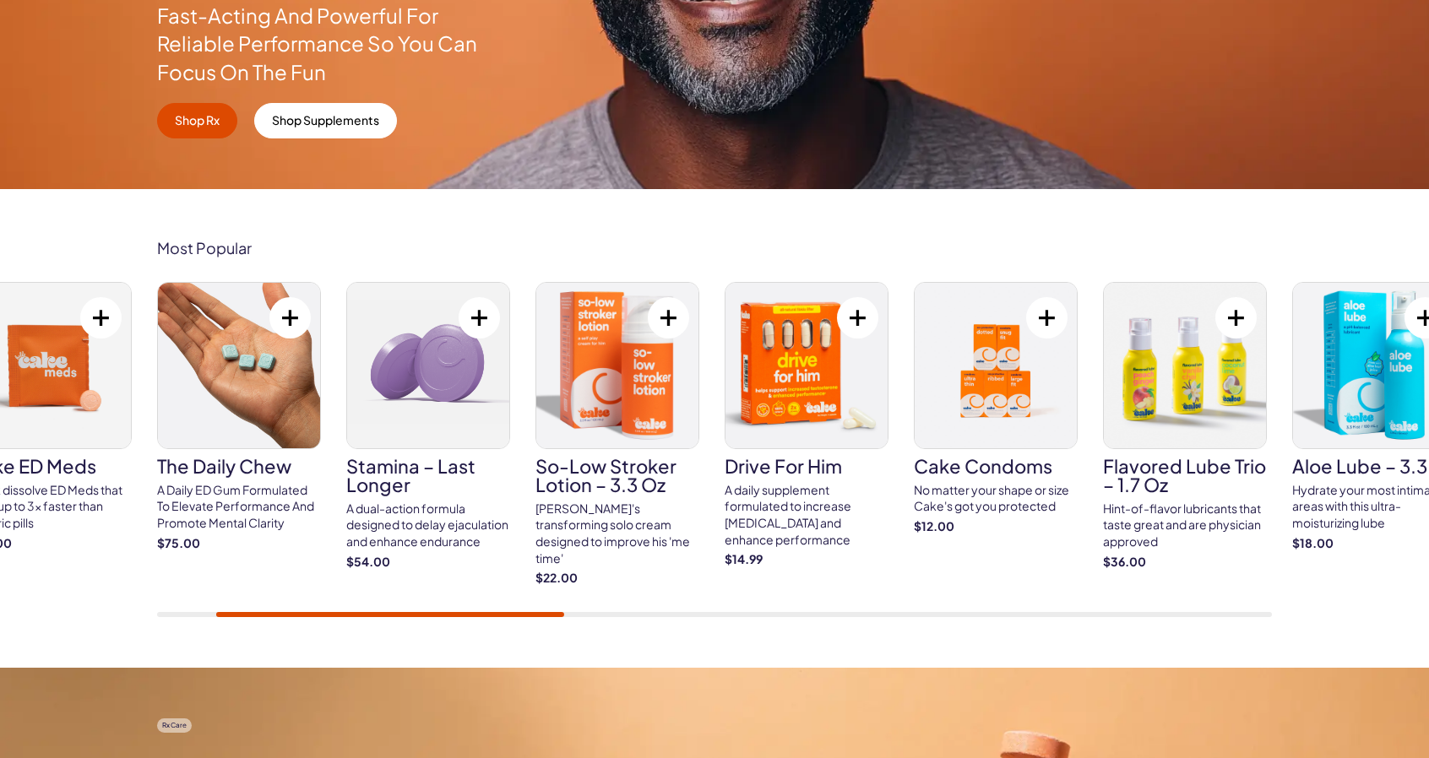
click at [34, 374] on img at bounding box center [50, 366] width 162 height 166
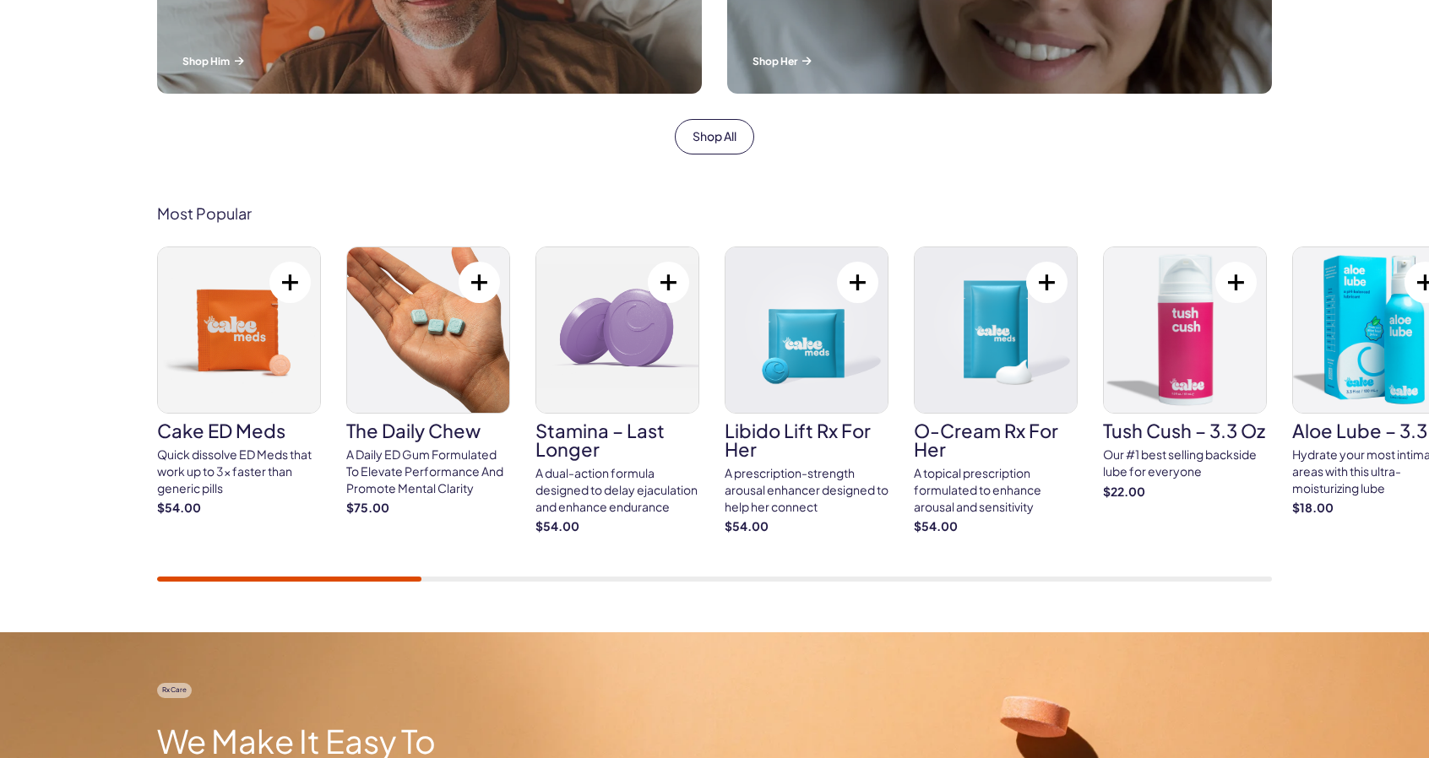
click at [247, 376] on img at bounding box center [239, 330] width 162 height 166
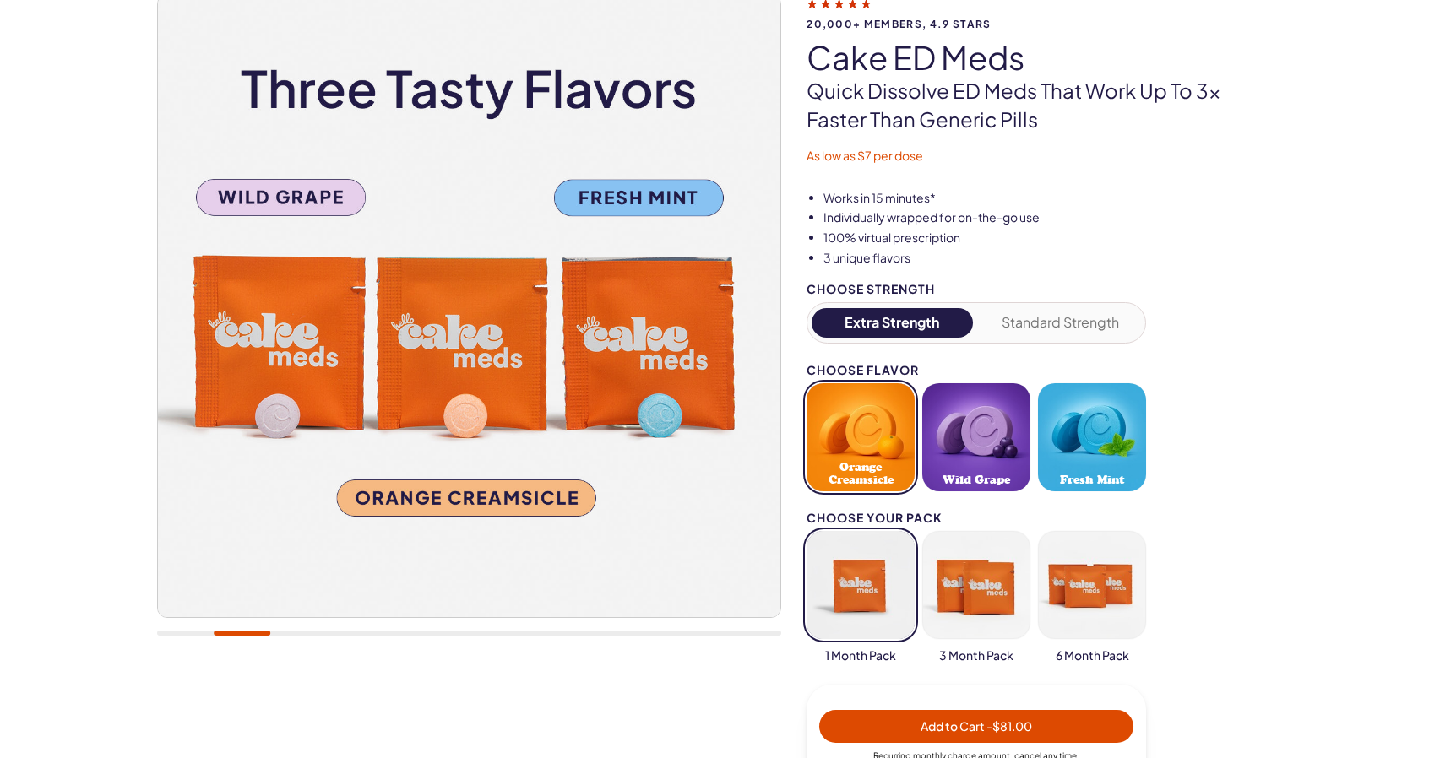
scroll to position [338, 0]
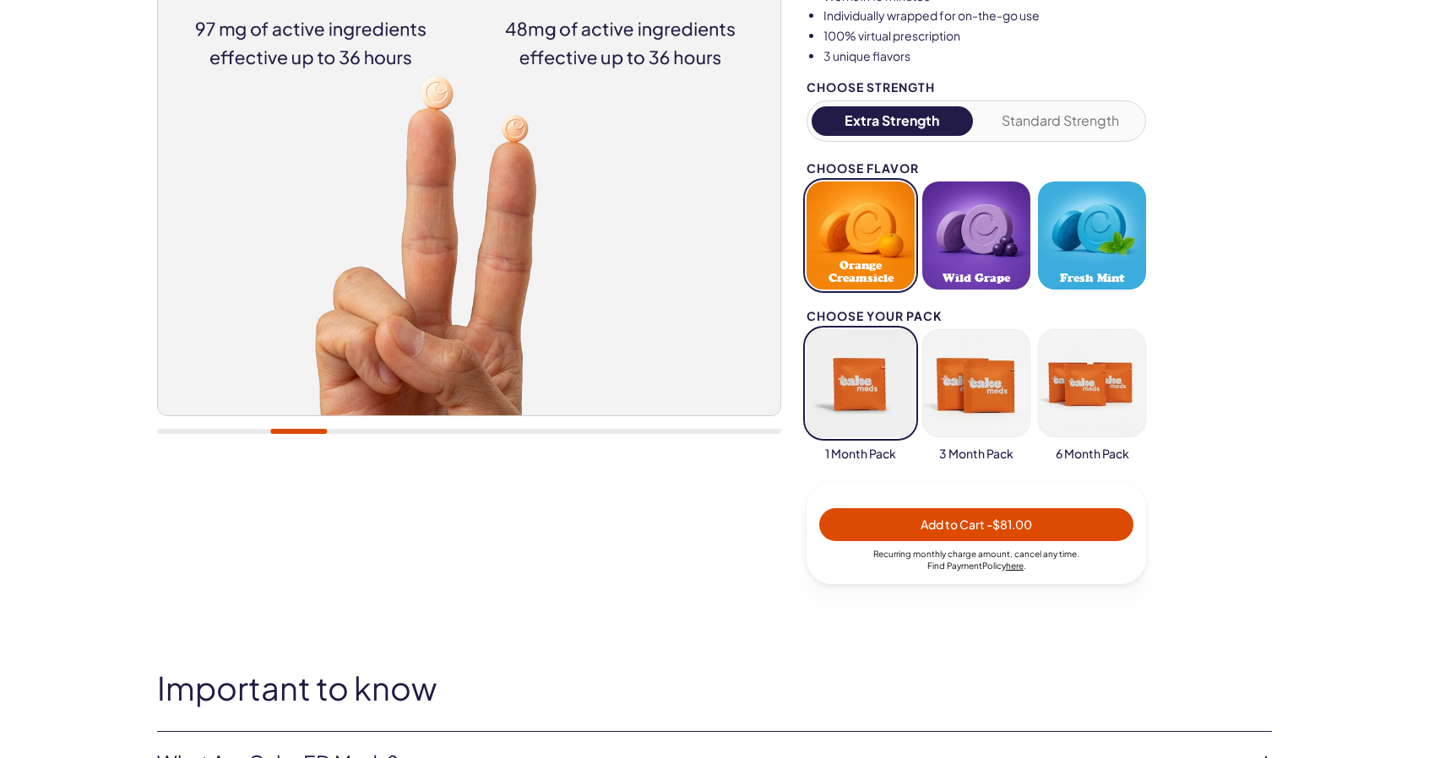
click at [977, 398] on button "button" at bounding box center [976, 383] width 108 height 108
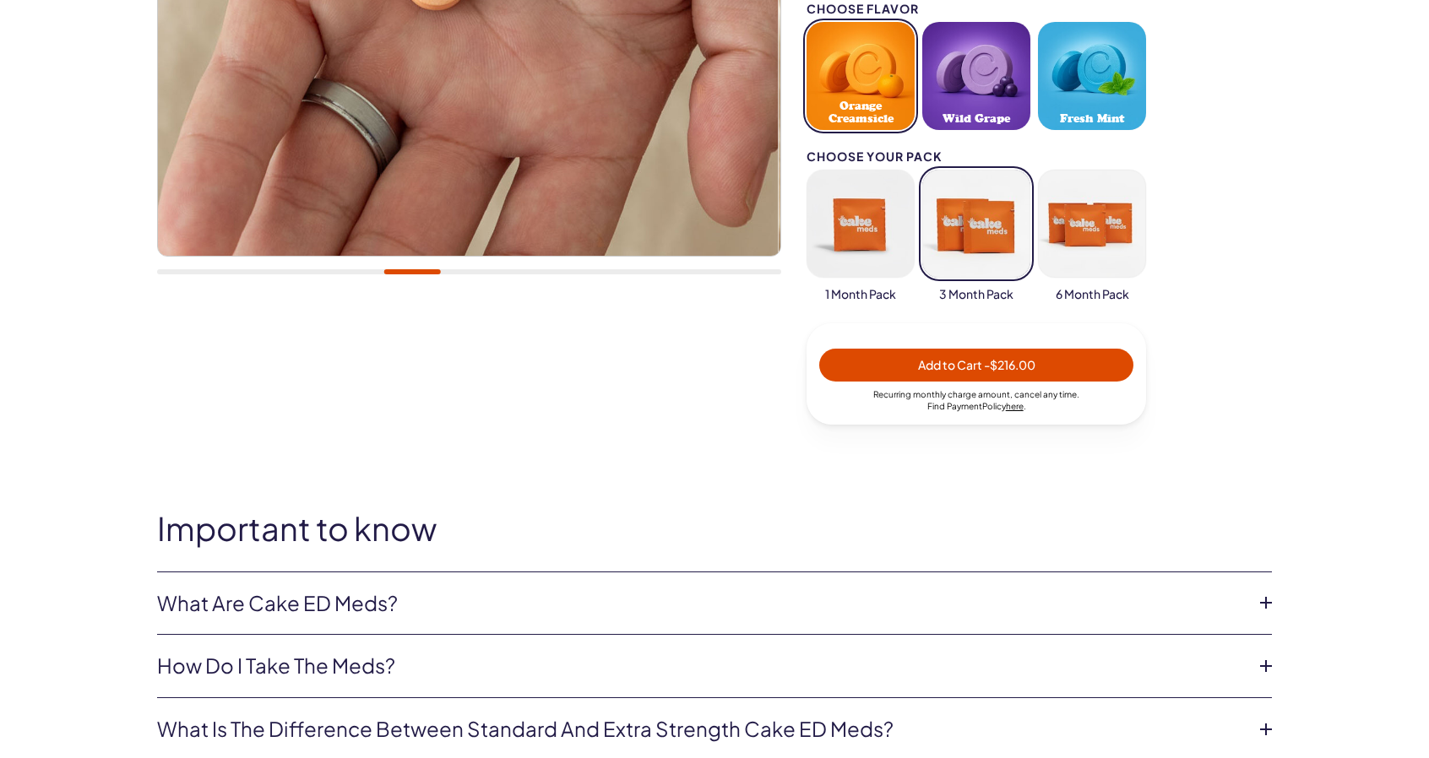
scroll to position [507, 0]
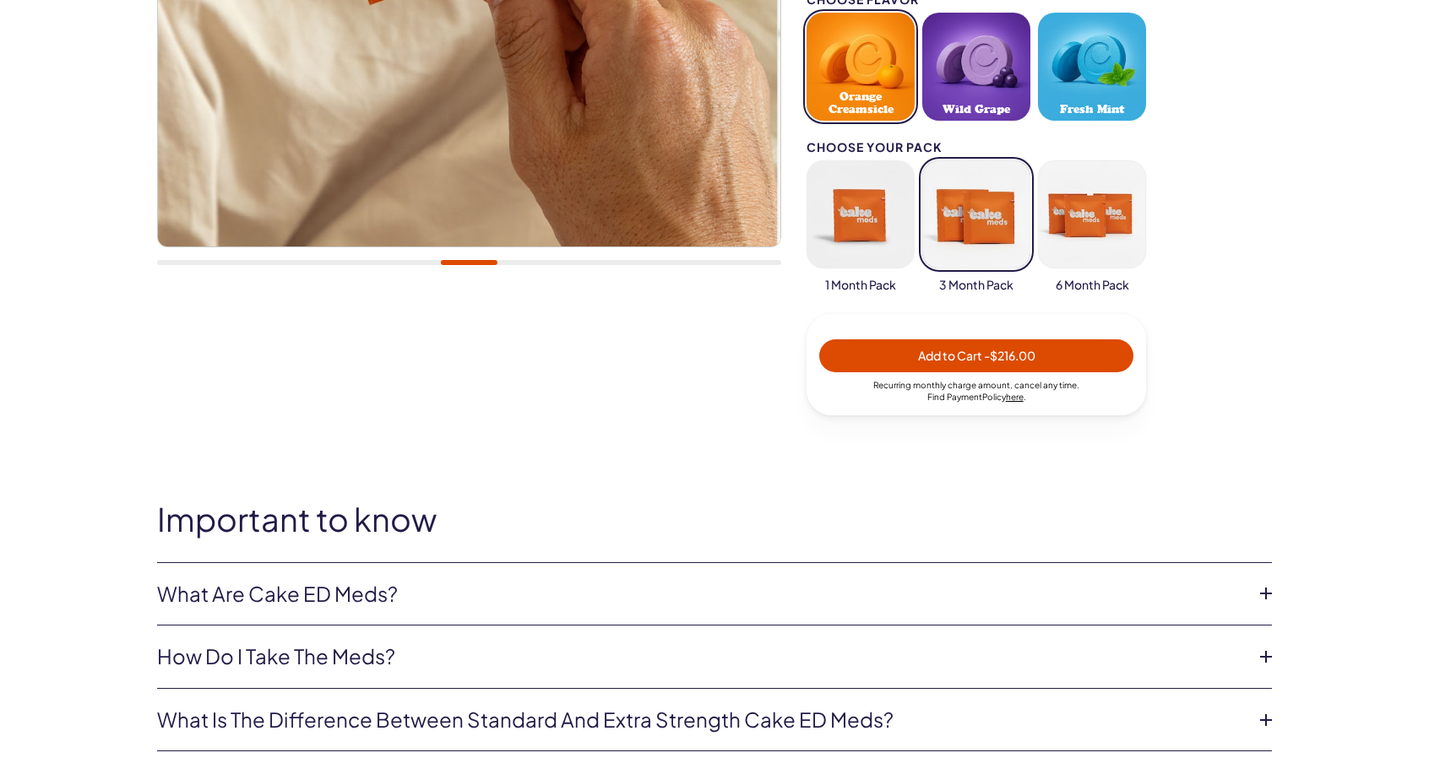
click at [954, 600] on link "What are Cake ED Meds?" at bounding box center [701, 594] width 1088 height 29
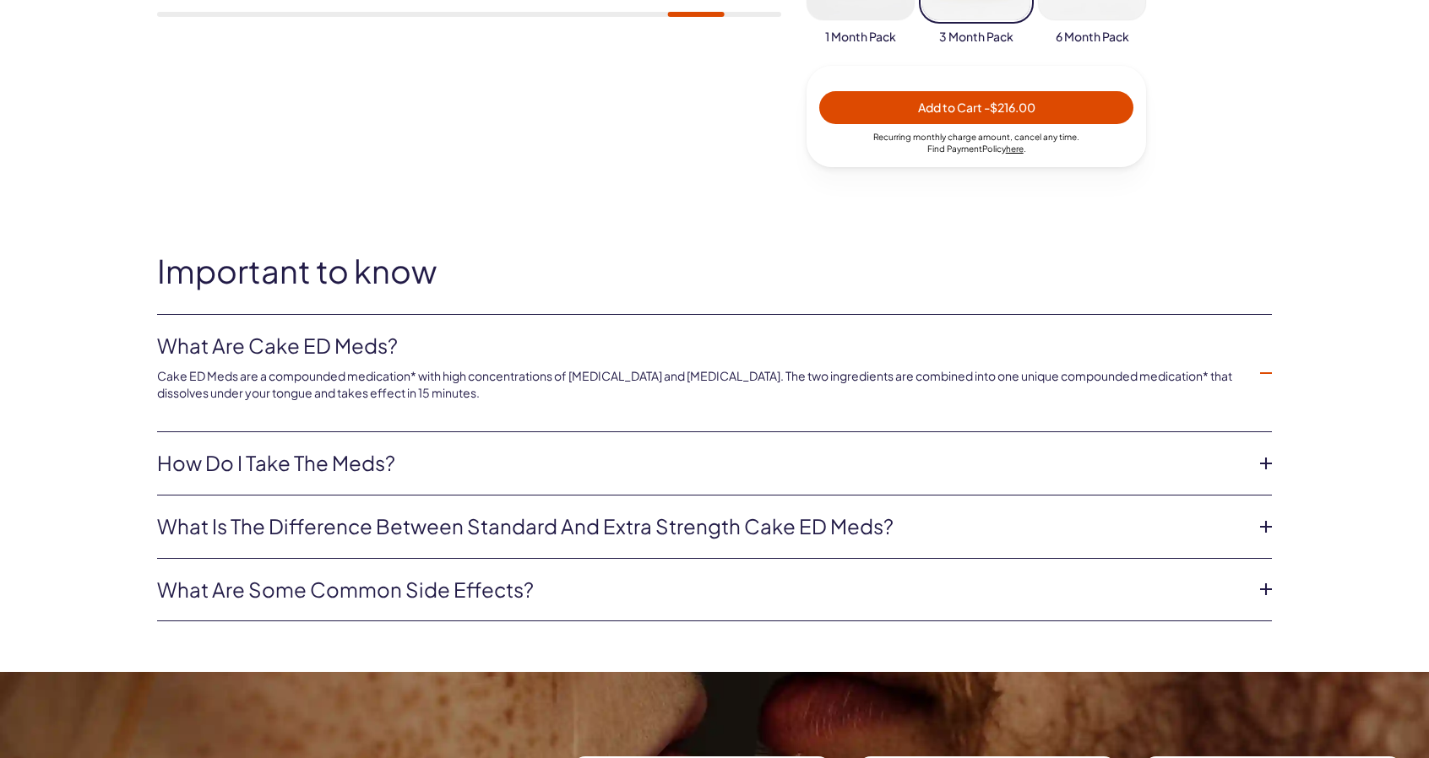
scroll to position [760, 0]
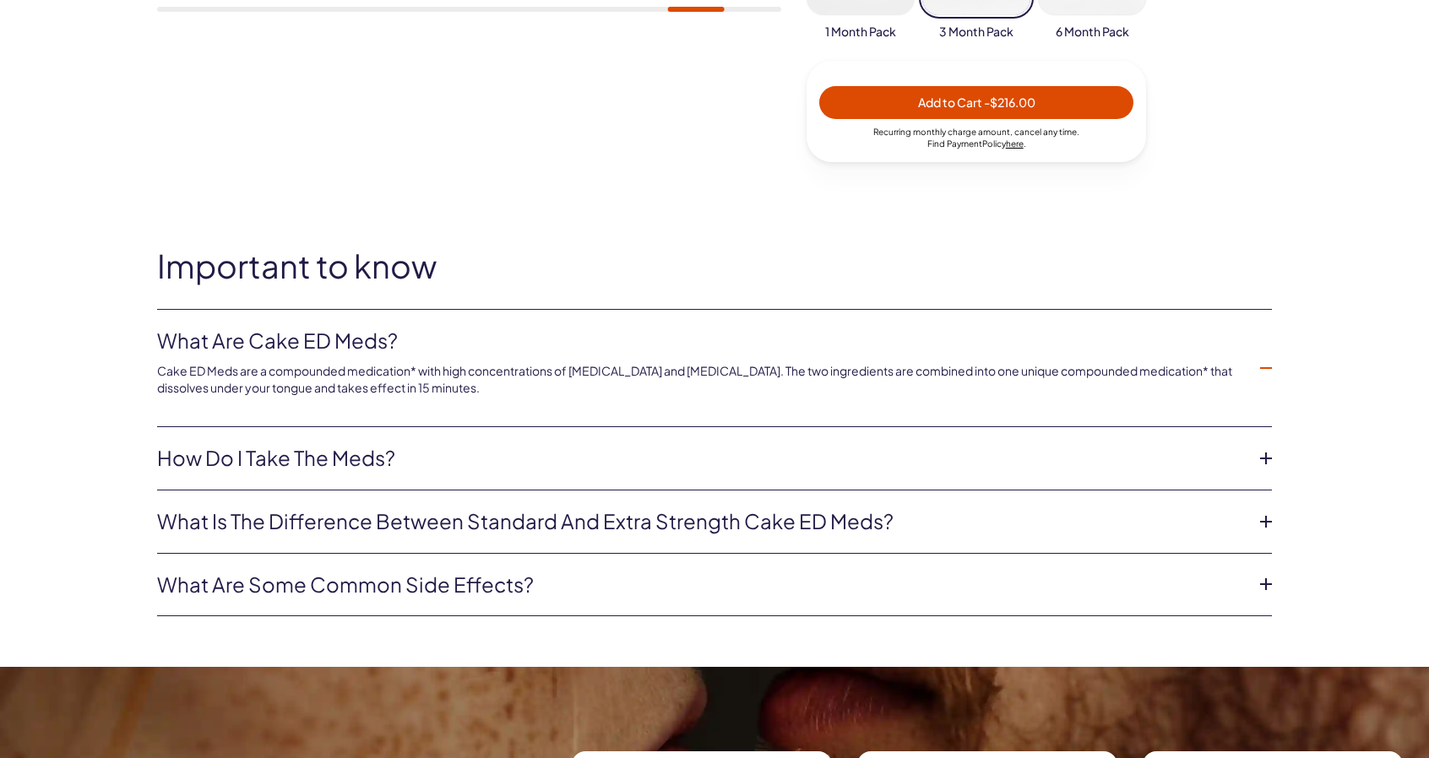
click at [1268, 516] on icon at bounding box center [1265, 521] width 25 height 25
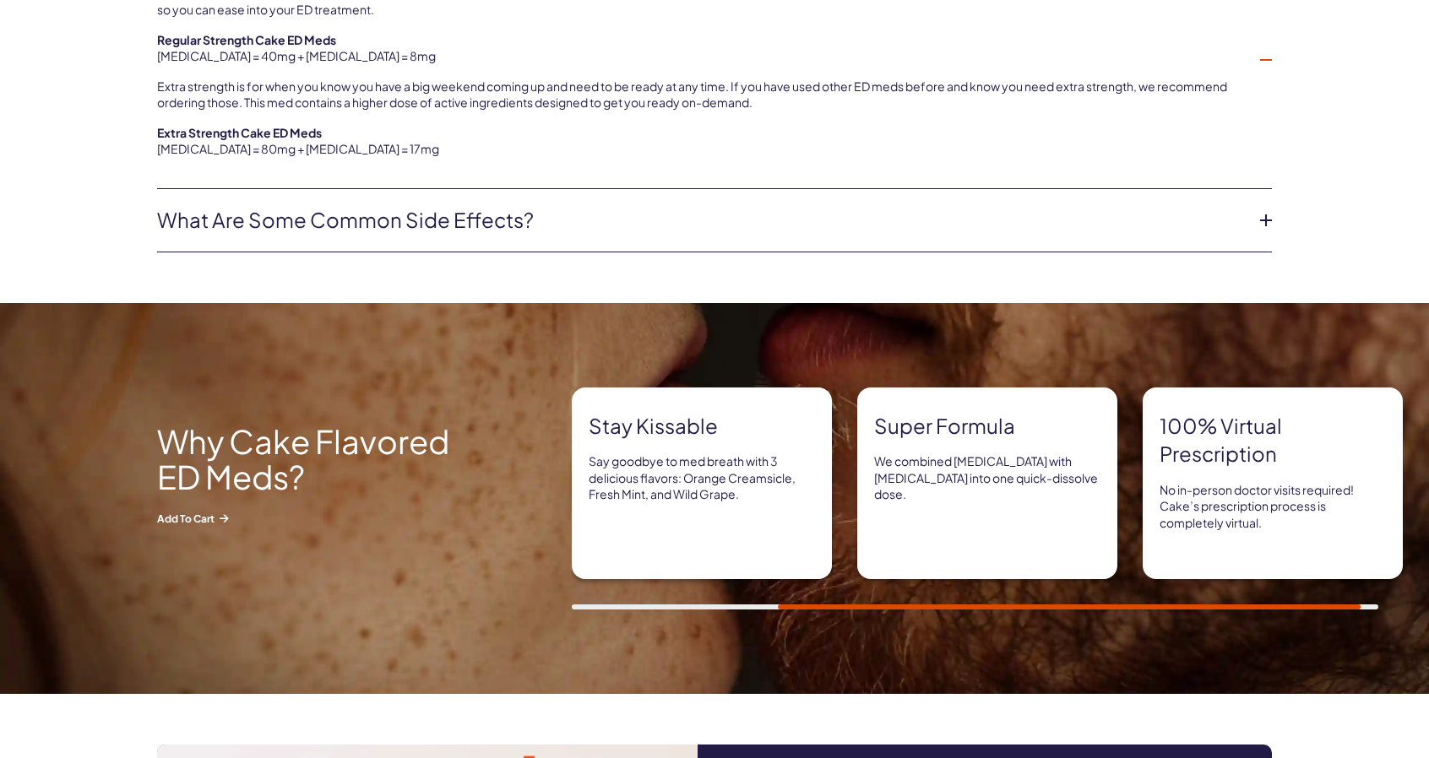
scroll to position [1267, 0]
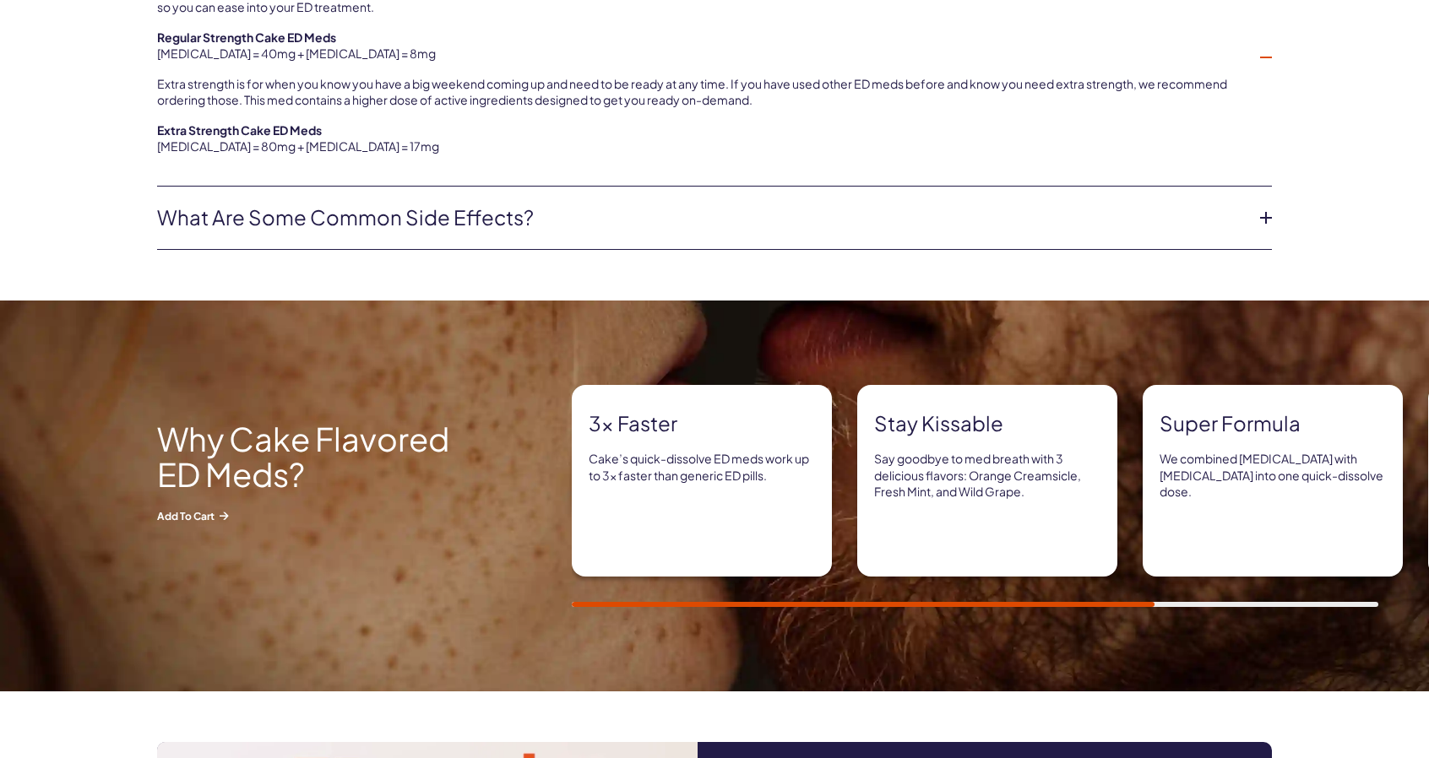
click at [562, 580] on div "3x Faster Cake’s quick-dissolve ED meds work up to 3x faster than generic ED pi…" at bounding box center [714, 496] width 1429 height 222
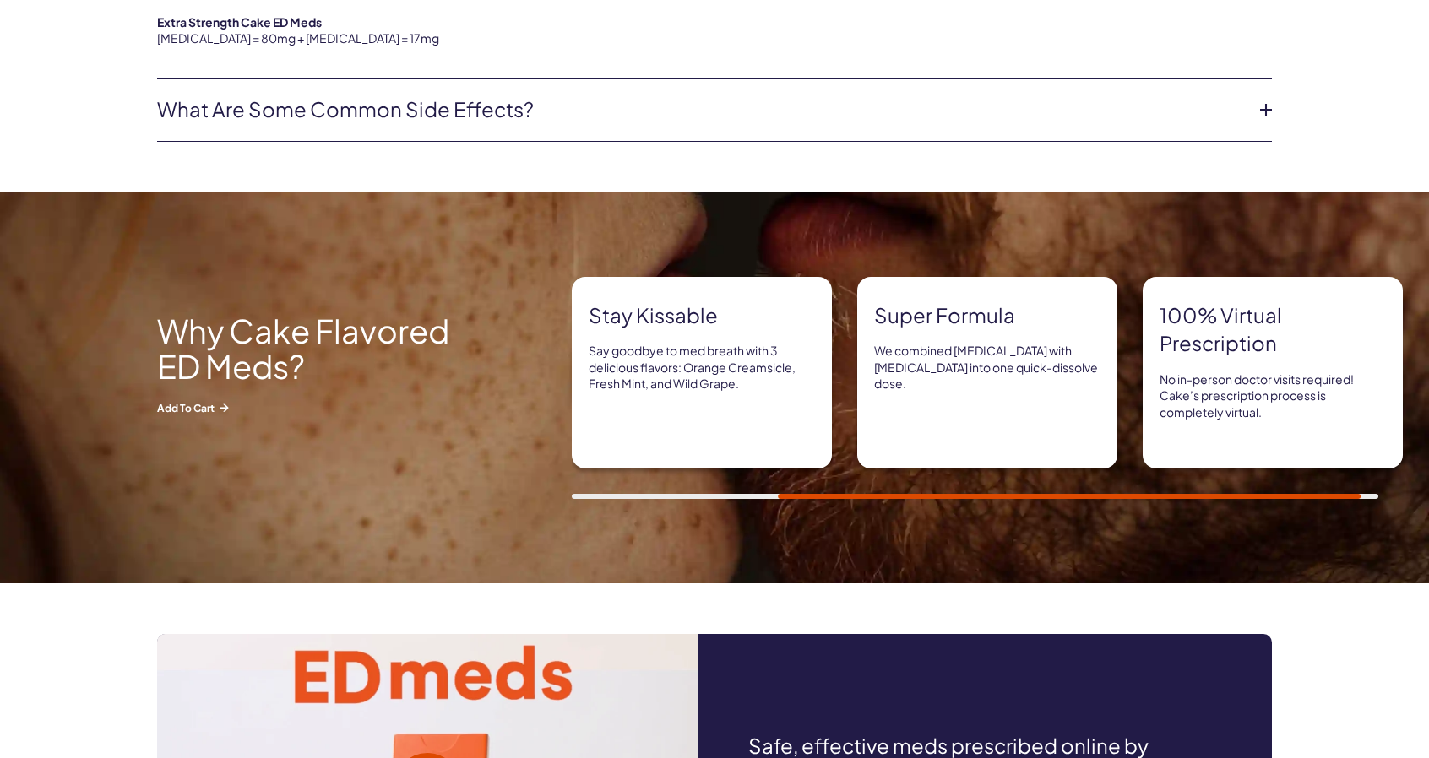
scroll to position [1436, 0]
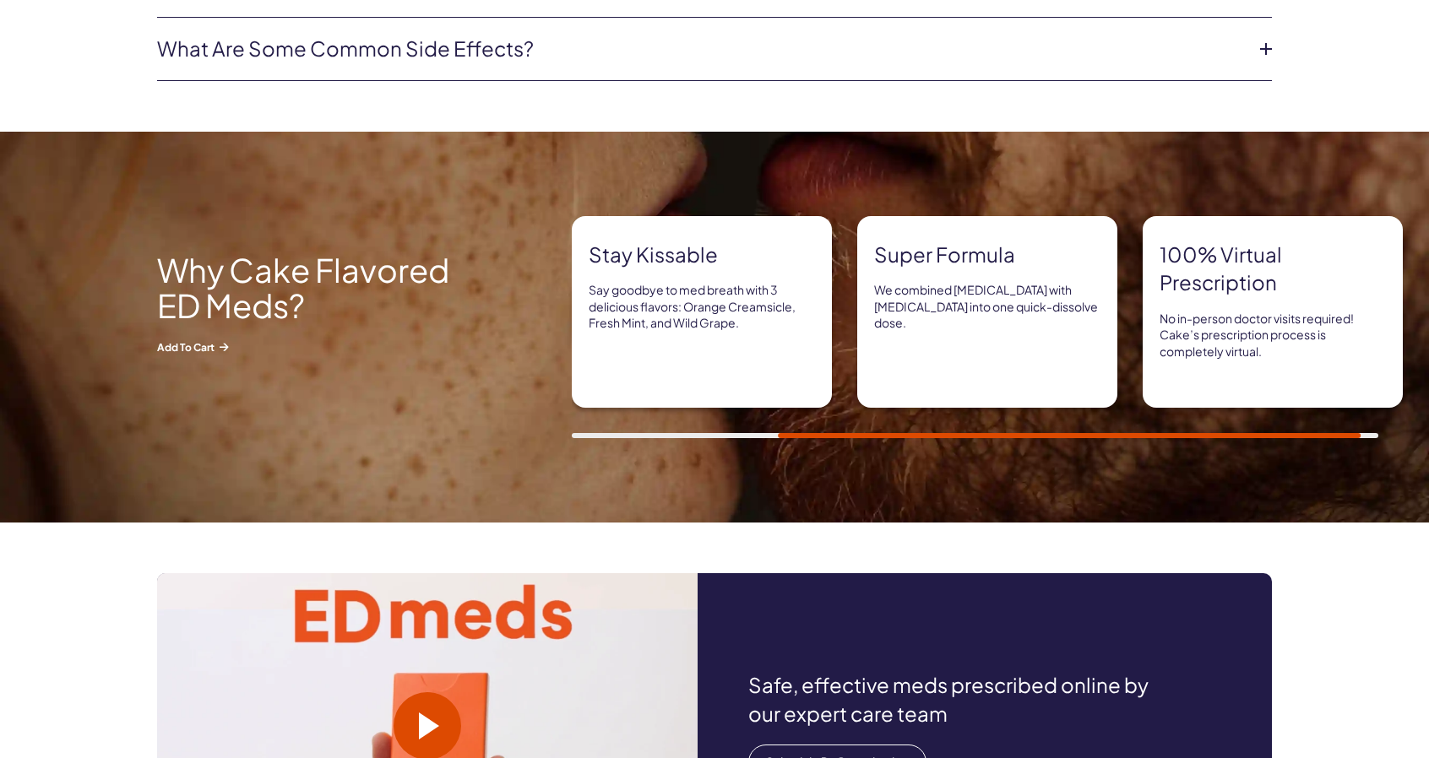
click at [559, 425] on div "3x Faster Cake’s quick-dissolve ED meds work up to 3x faster than generic ED pi…" at bounding box center [714, 327] width 1429 height 222
click at [574, 435] on div at bounding box center [975, 435] width 806 height 5
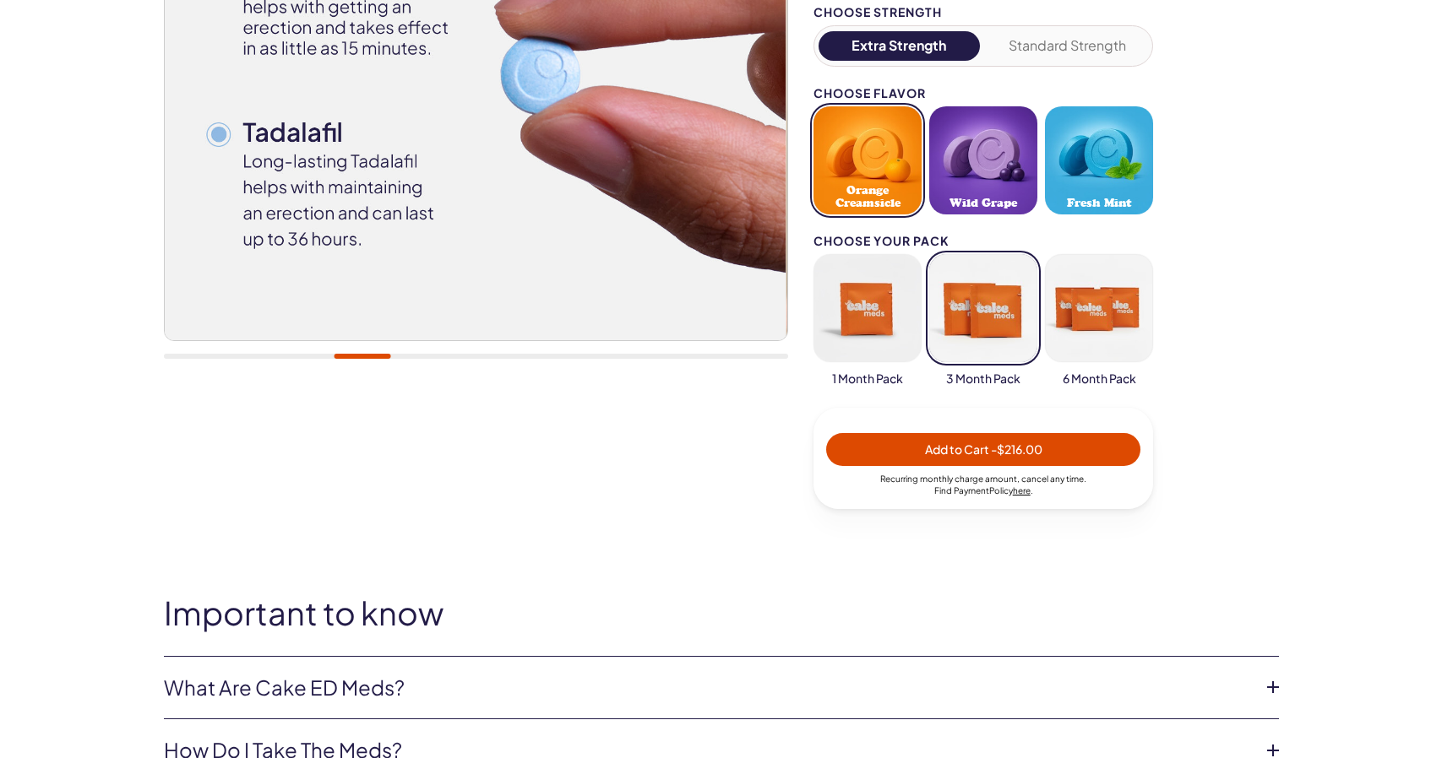
scroll to position [507, 0]
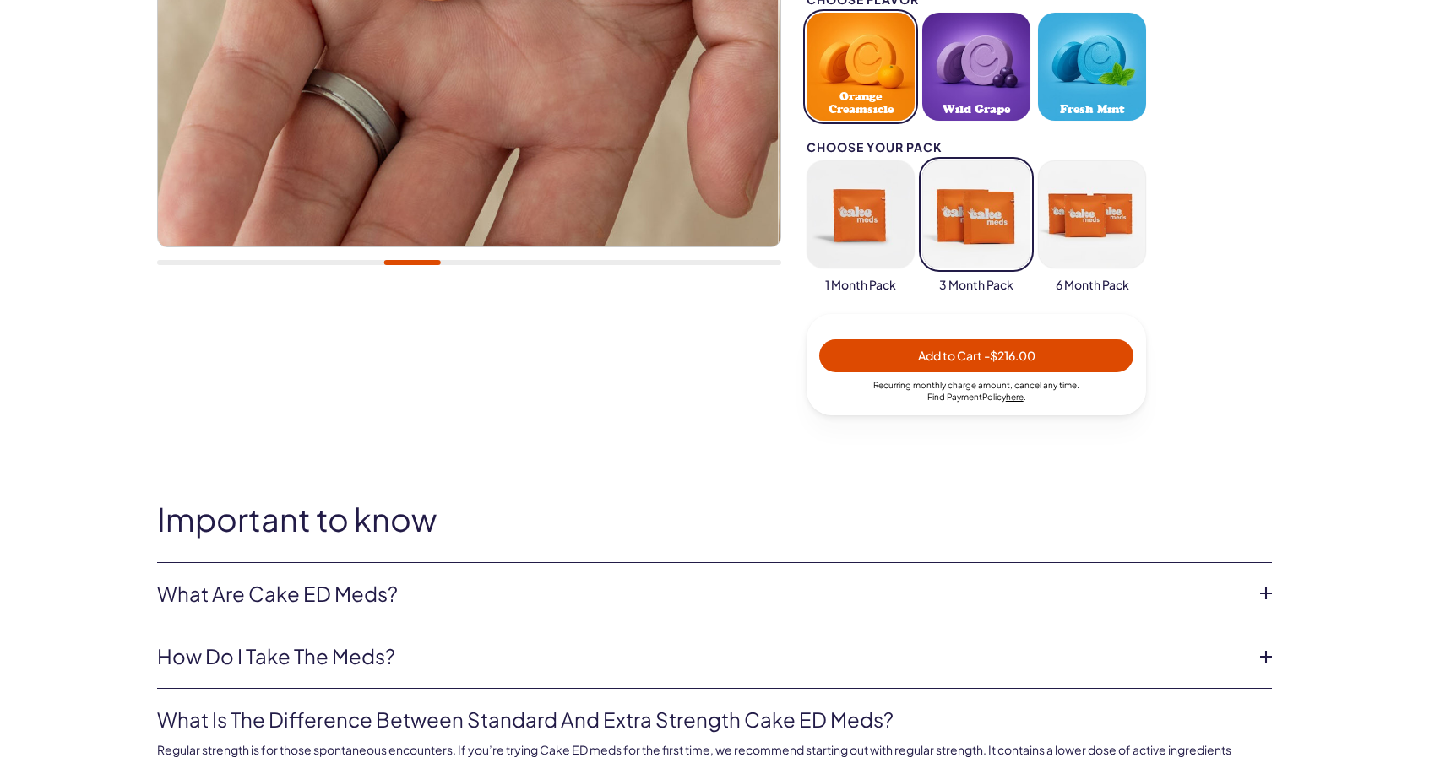
drag, startPoint x: 949, startPoint y: 359, endPoint x: 904, endPoint y: 232, distance: 134.6
click at [949, 359] on span "Add to Cart - $216.00" at bounding box center [976, 355] width 117 height 15
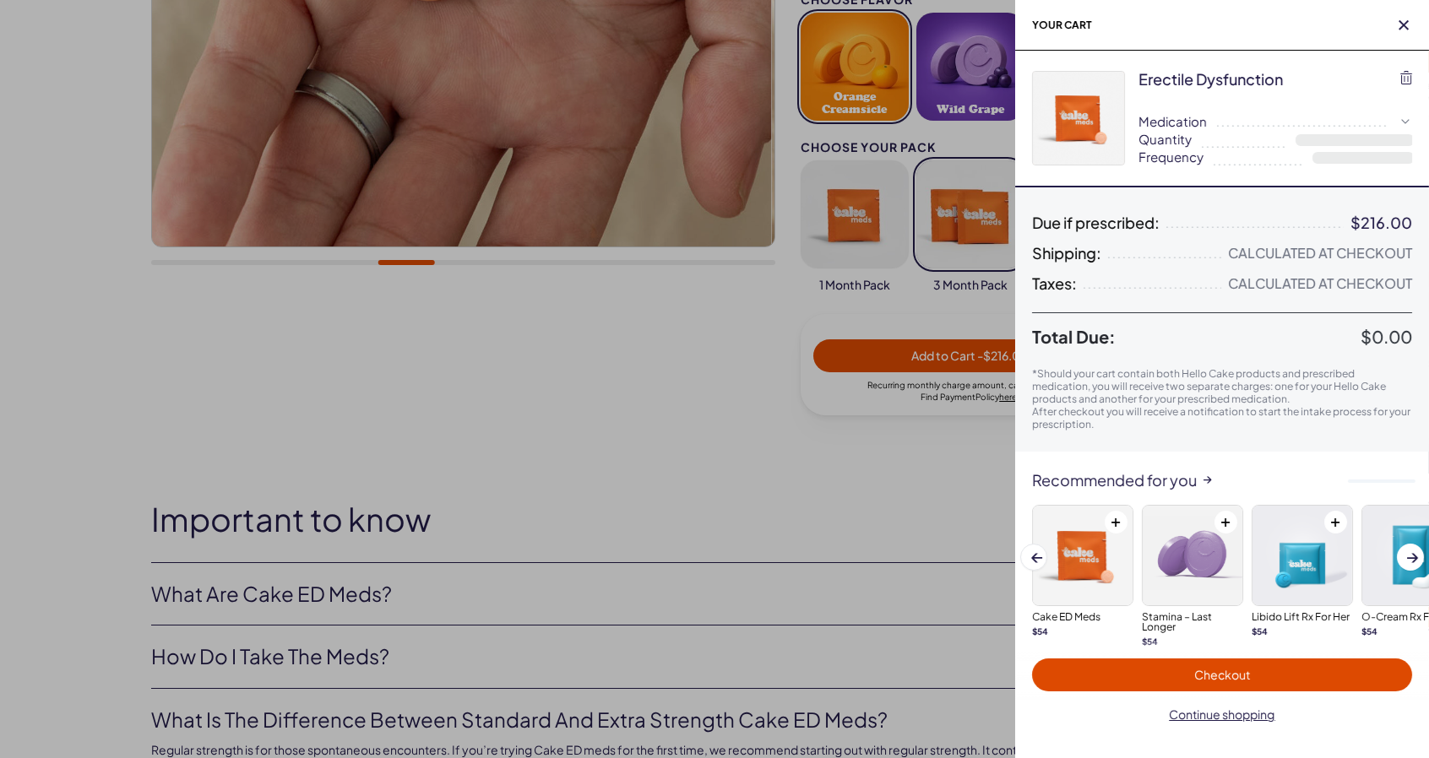
select select "*"
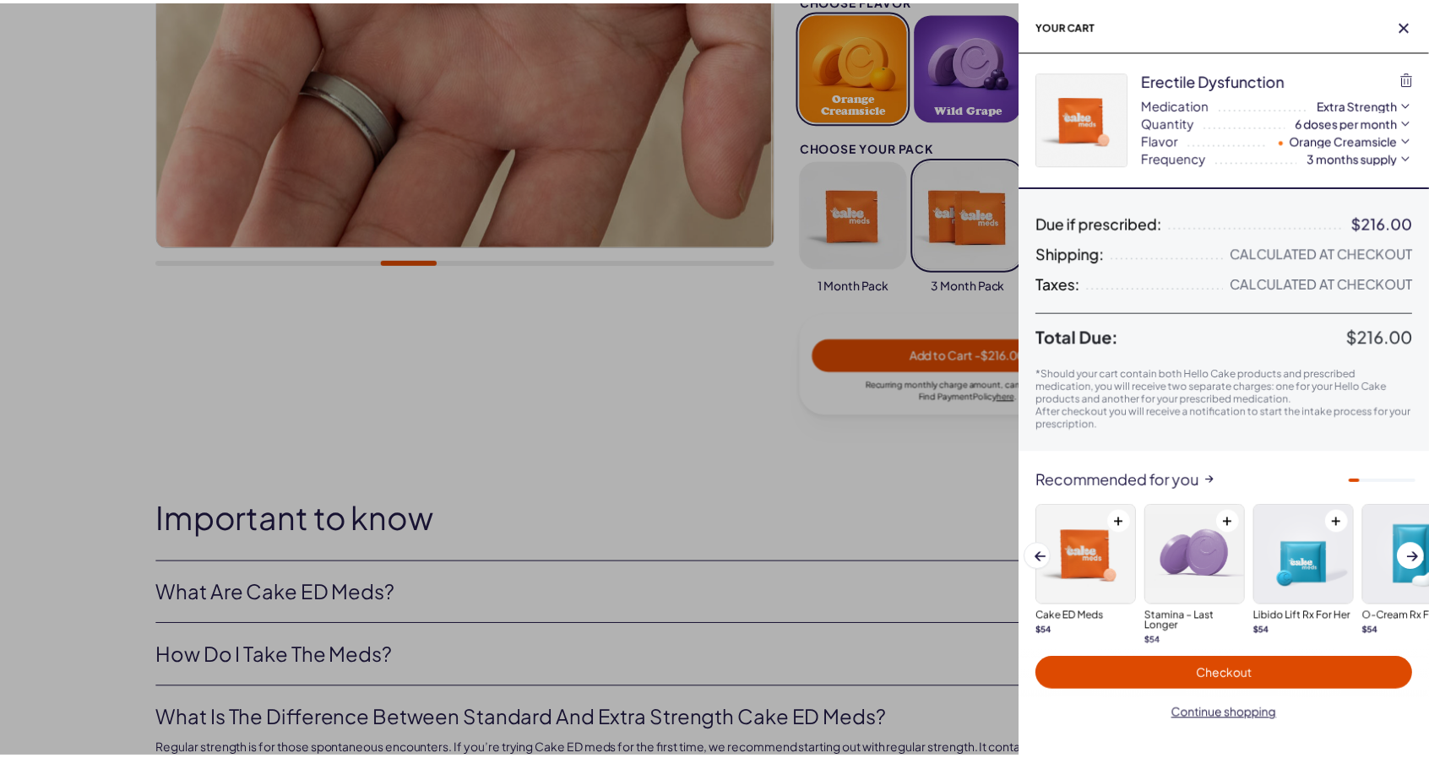
scroll to position [0, 0]
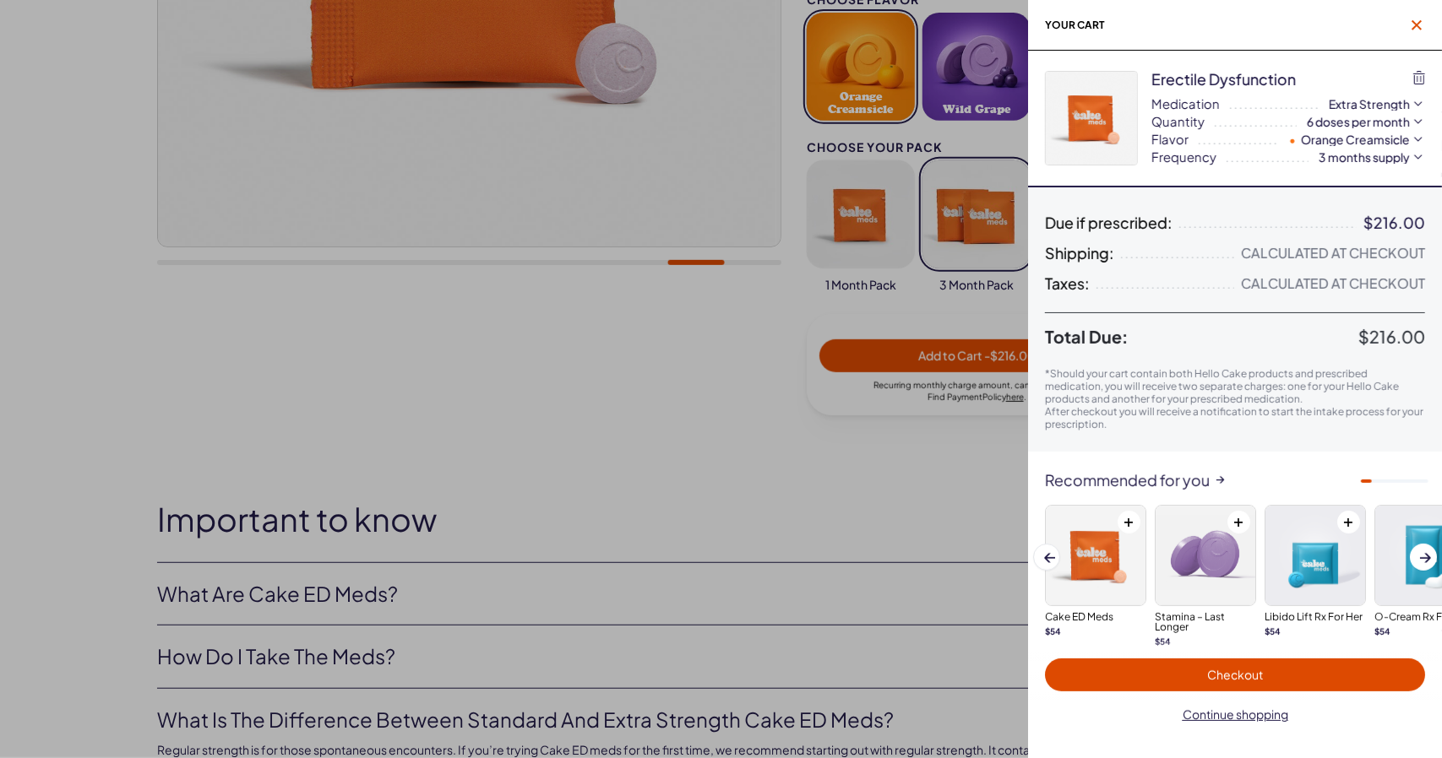
click at [1418, 26] on icon "button" at bounding box center [1416, 25] width 10 height 10
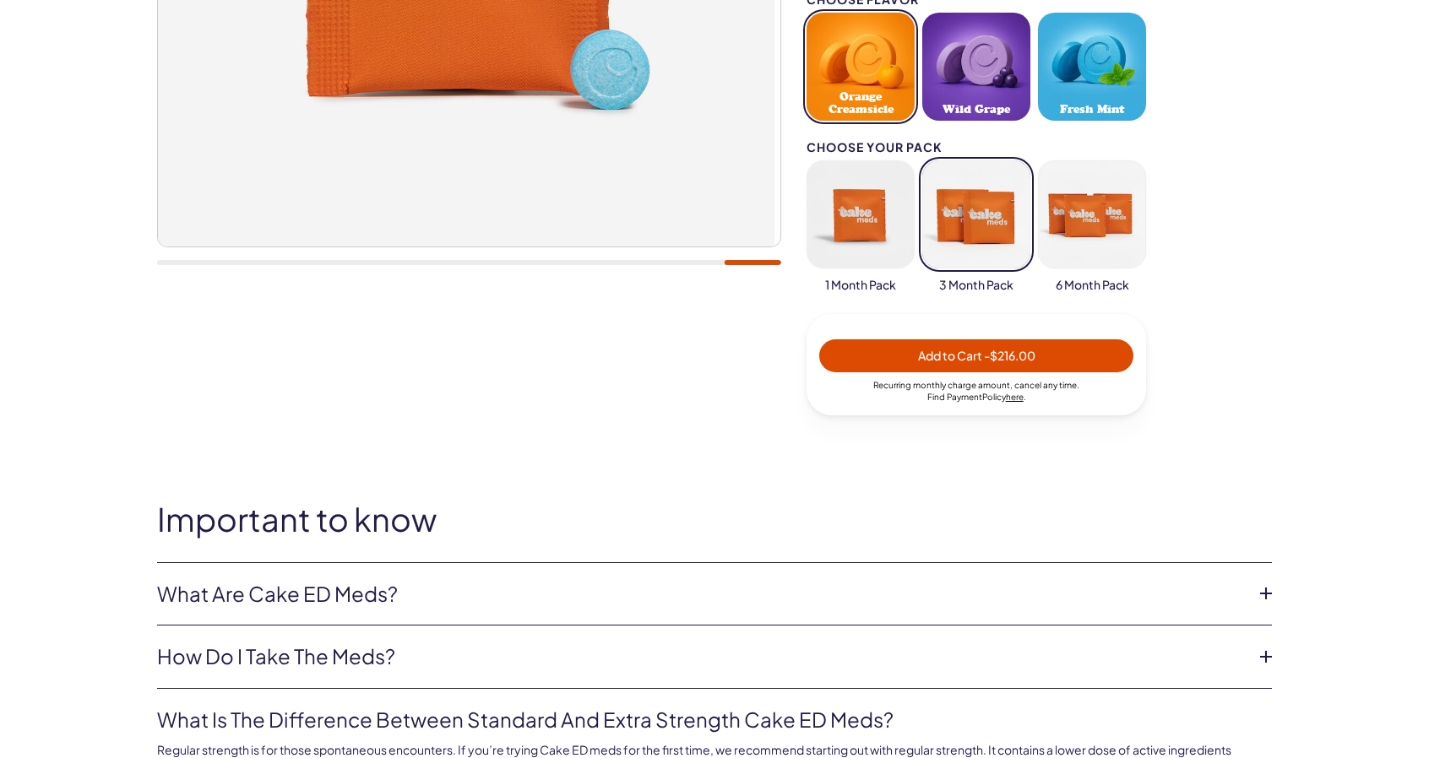
click at [1092, 224] on button "button" at bounding box center [1092, 214] width 108 height 108
click at [971, 214] on button "button" at bounding box center [976, 214] width 108 height 108
